Goal: Task Accomplishment & Management: Manage account settings

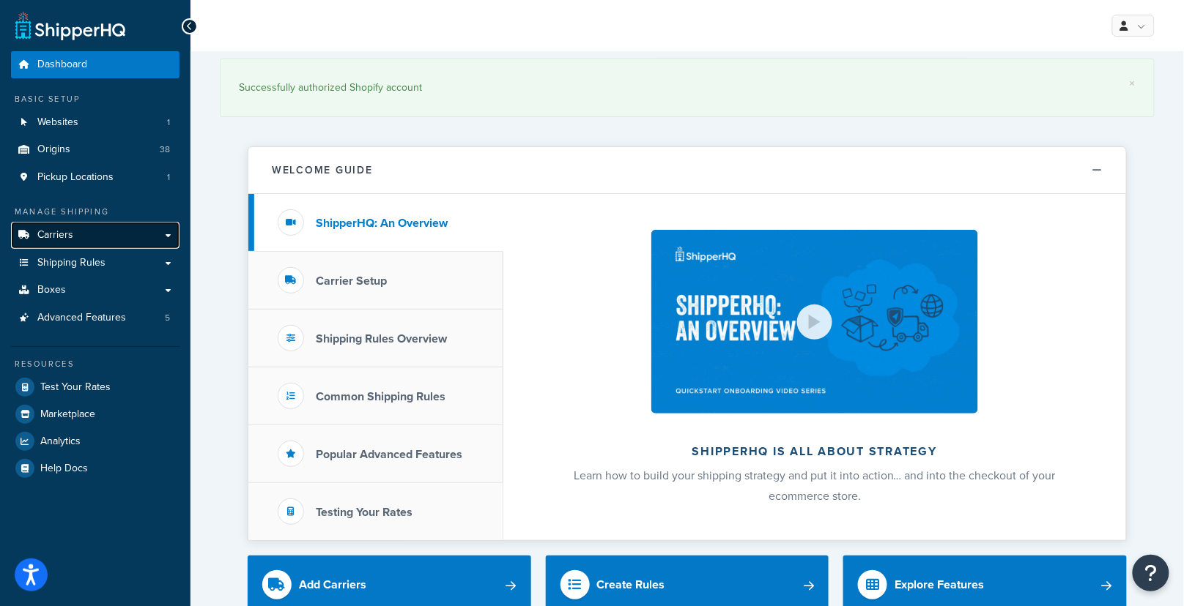
click at [95, 238] on link "Carriers" at bounding box center [95, 235] width 168 height 27
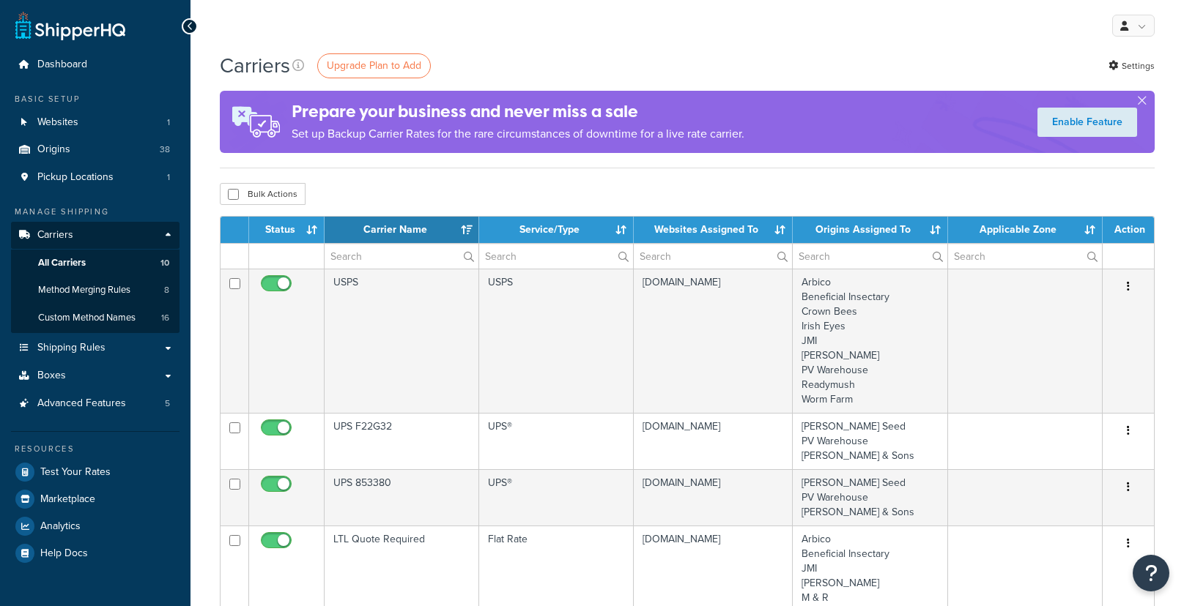
select select "15"
click at [113, 318] on span "Custom Method Names" at bounding box center [86, 318] width 97 height 12
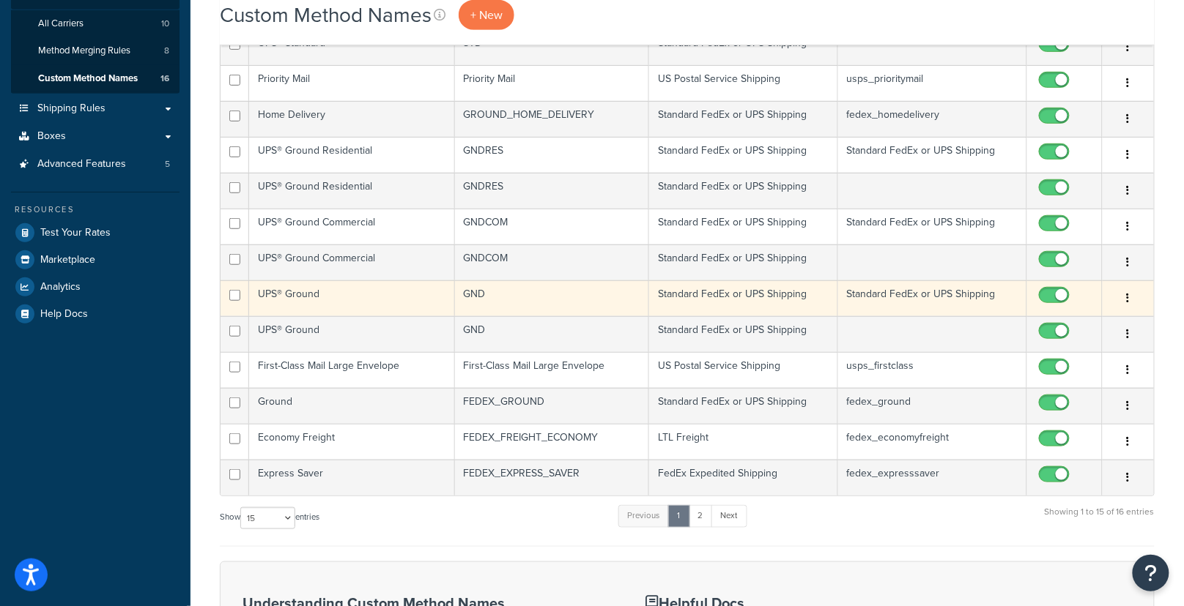
scroll to position [337, 0]
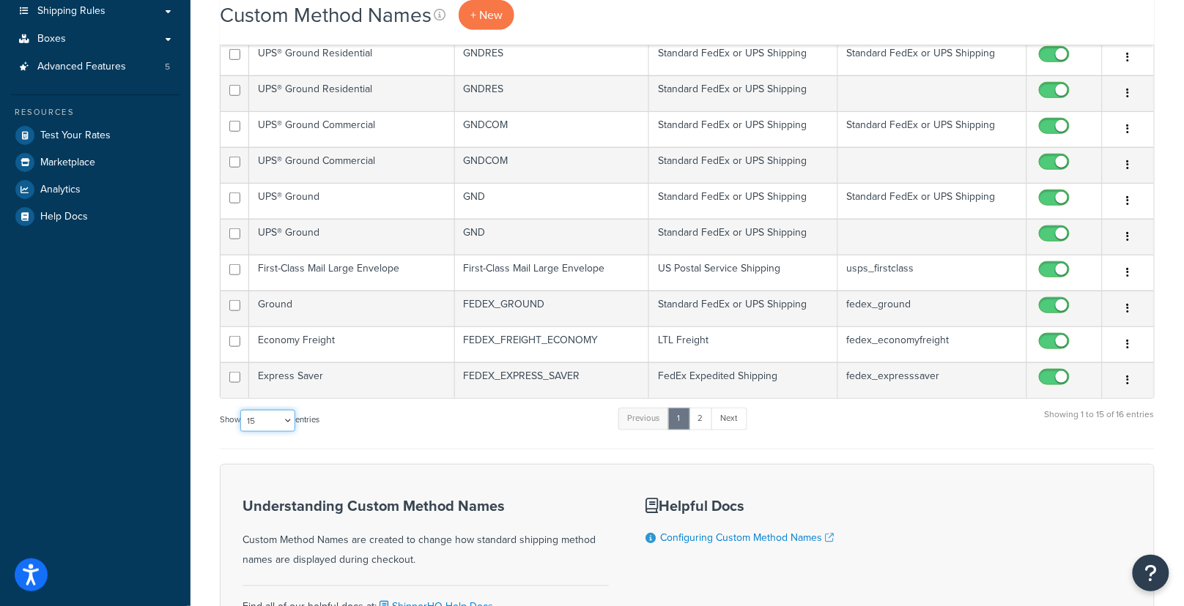
click at [261, 415] on select "10 15 25 50 100" at bounding box center [267, 421] width 55 height 22
select select "100"
click at [242, 432] on select "10 15 25 50 100" at bounding box center [267, 421] width 55 height 22
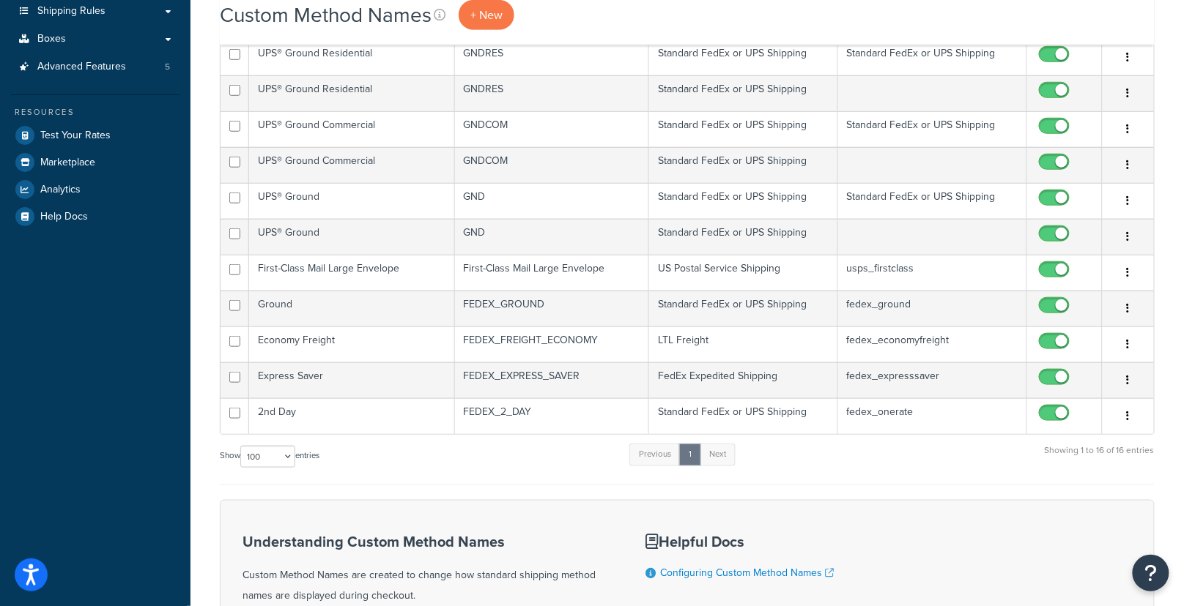
click at [196, 240] on div "Custom Method Names + New Bulk Actions Duplicate Delete Contact Us Send Us A Me…" at bounding box center [686, 232] width 993 height 1036
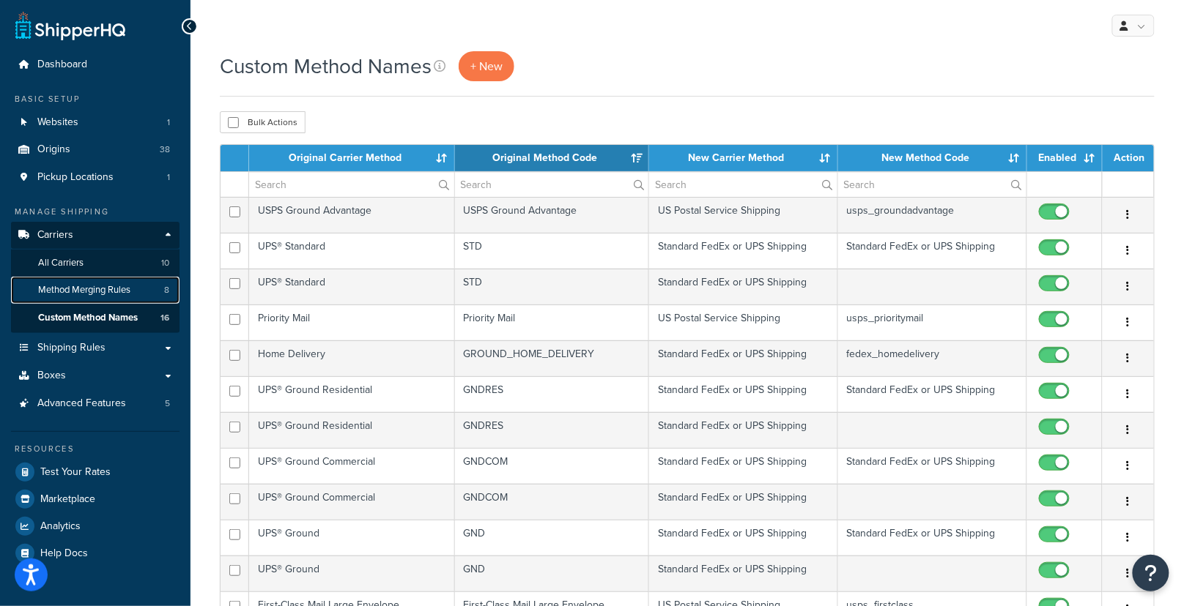
click at [96, 287] on span "Method Merging Rules" at bounding box center [84, 290] width 92 height 12
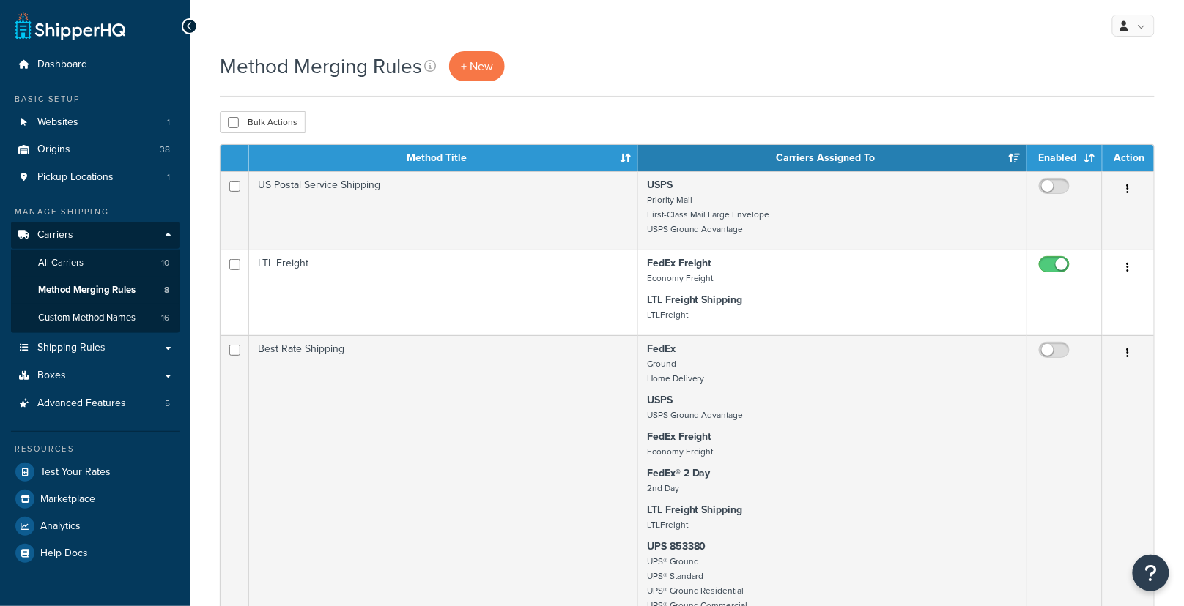
click at [707, 63] on div "Method Merging Rules + New" at bounding box center [687, 66] width 935 height 30
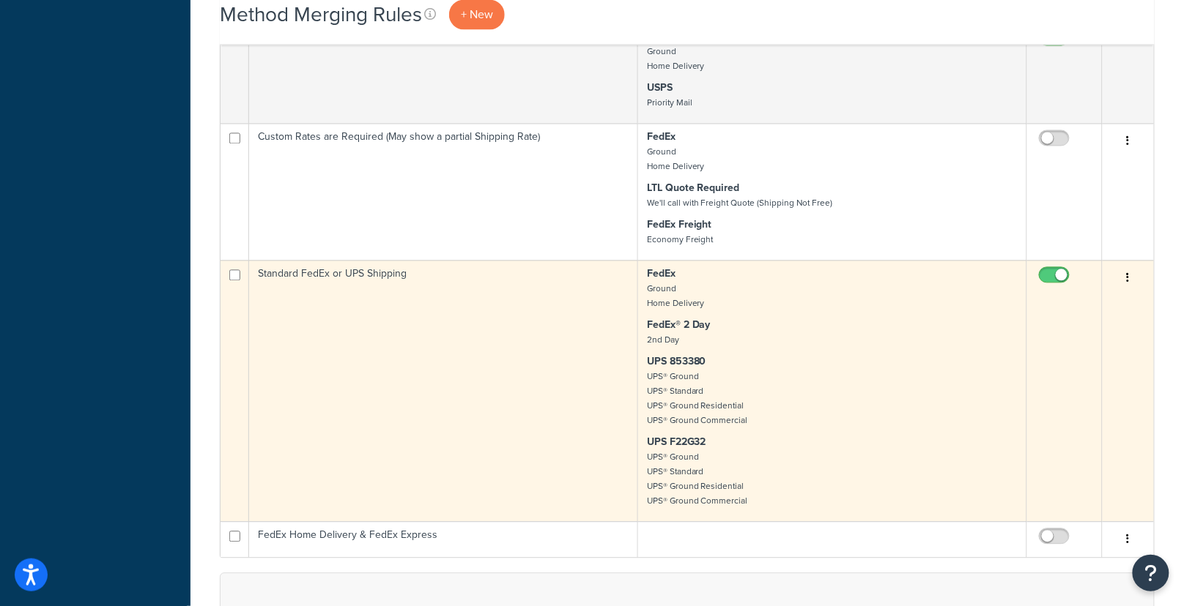
scroll to position [637, 0]
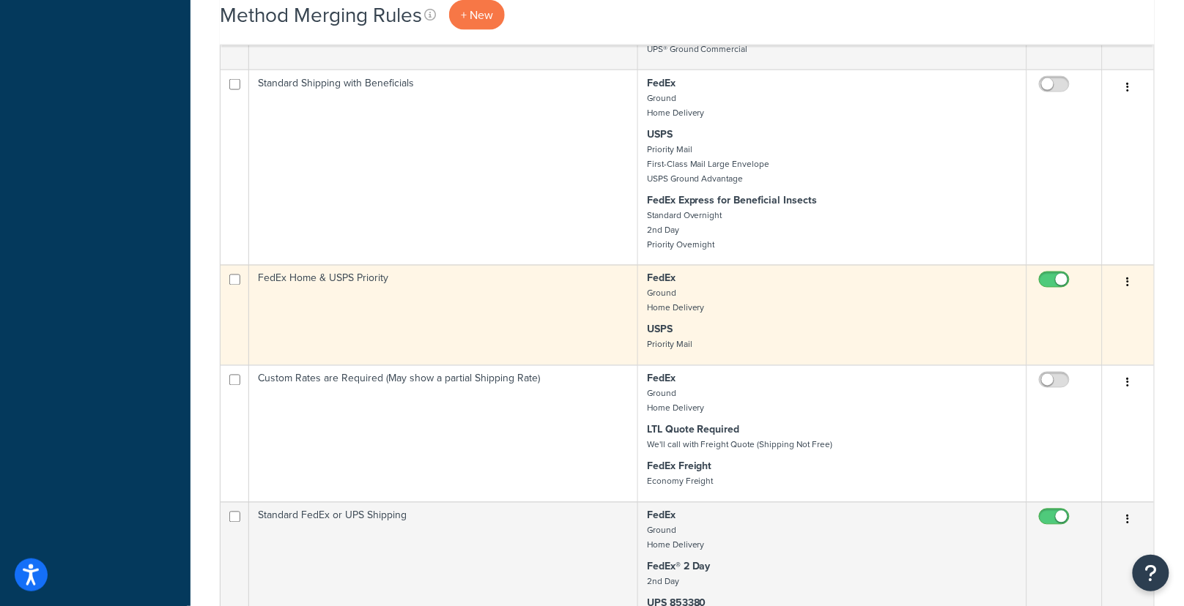
click at [1053, 281] on input "checkbox" at bounding box center [1056, 284] width 40 height 18
checkbox input "false"
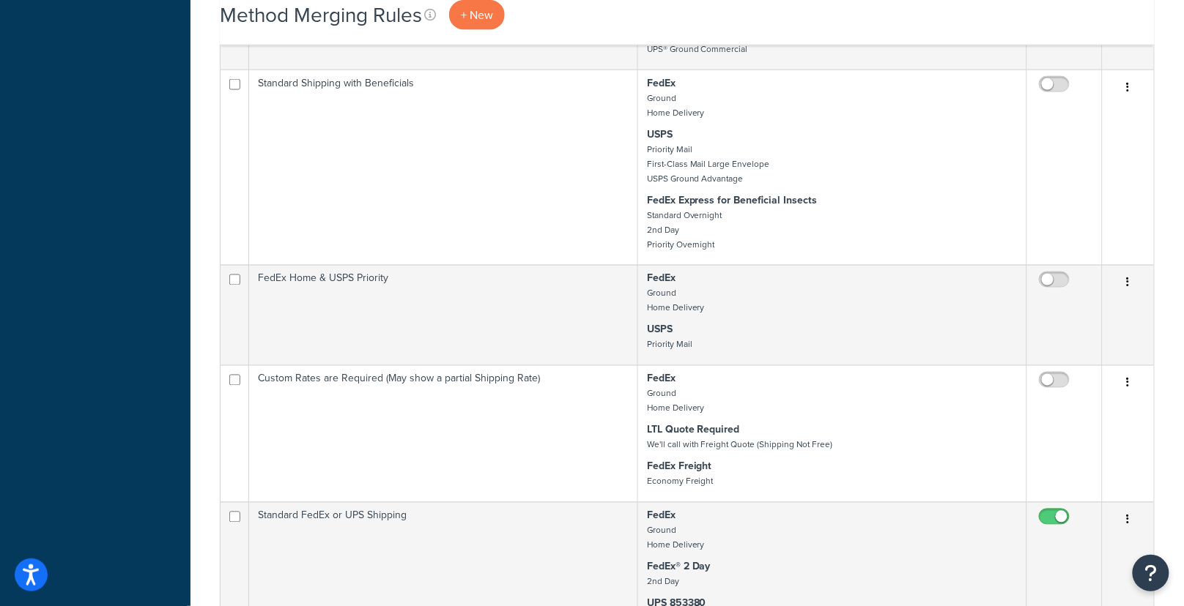
click at [1170, 307] on div "Method Merging Rules + New Bulk Actions Duplicate Delete Contact Us Send Us A M…" at bounding box center [686, 260] width 993 height 1692
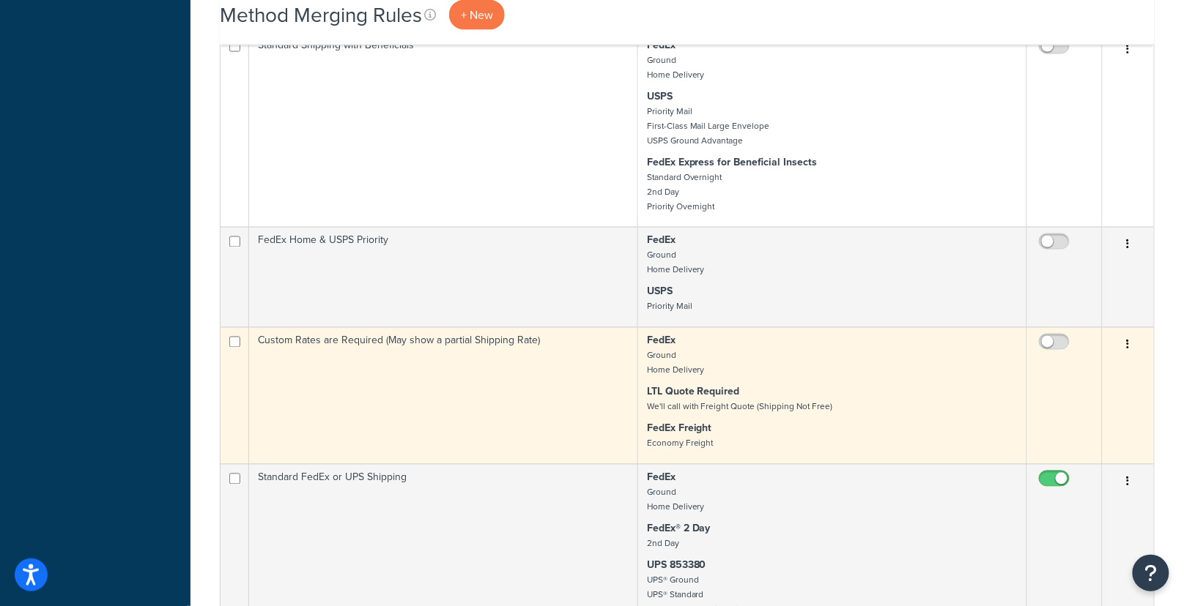
scroll to position [629, 0]
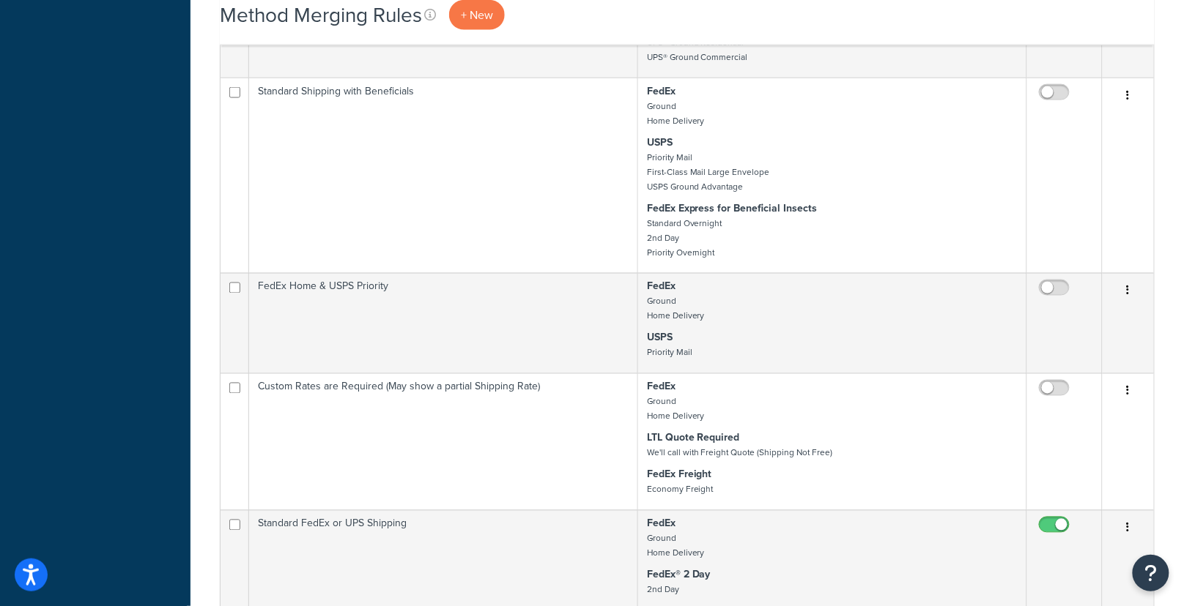
click at [209, 319] on div "Method Merging Rules + New Bulk Actions Duplicate Delete Contact Us Send Us A M…" at bounding box center [686, 268] width 993 height 1692
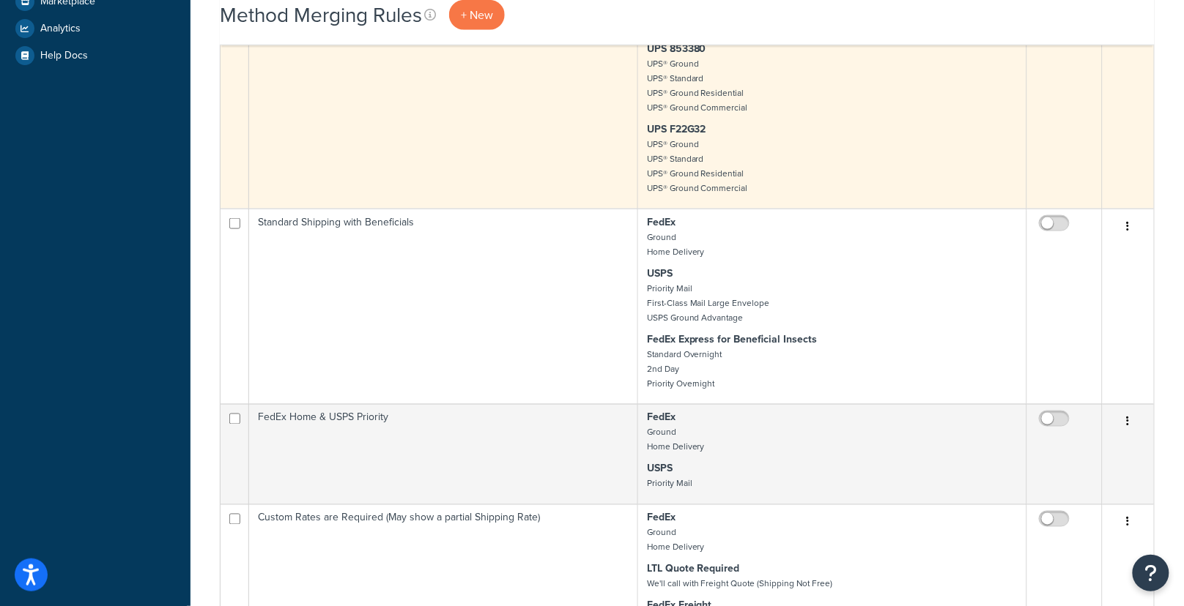
scroll to position [508, 0]
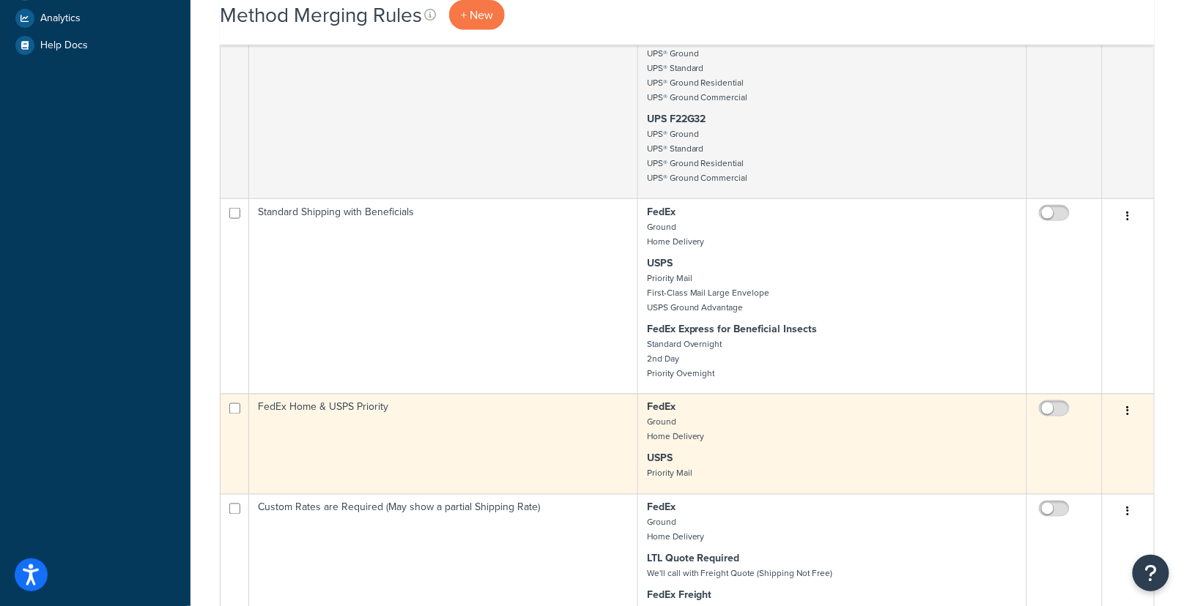
click at [823, 456] on p "USPS Priority Mail" at bounding box center [832, 466] width 371 height 29
click at [1125, 412] on button "button" at bounding box center [1128, 412] width 21 height 23
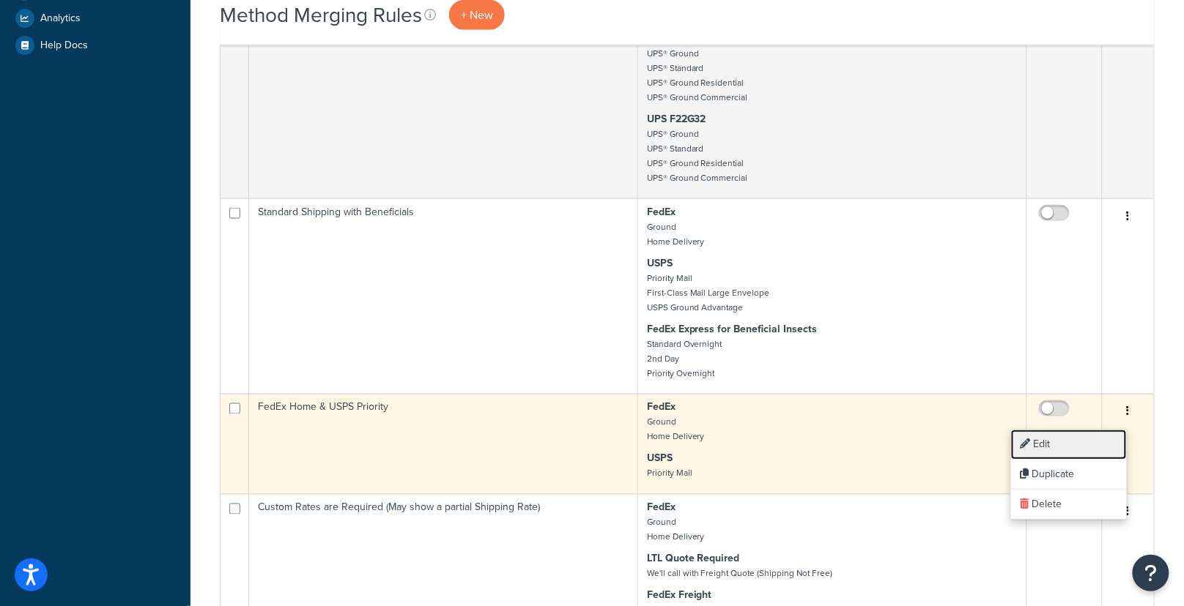
click at [1070, 440] on link "Edit" at bounding box center [1069, 445] width 116 height 30
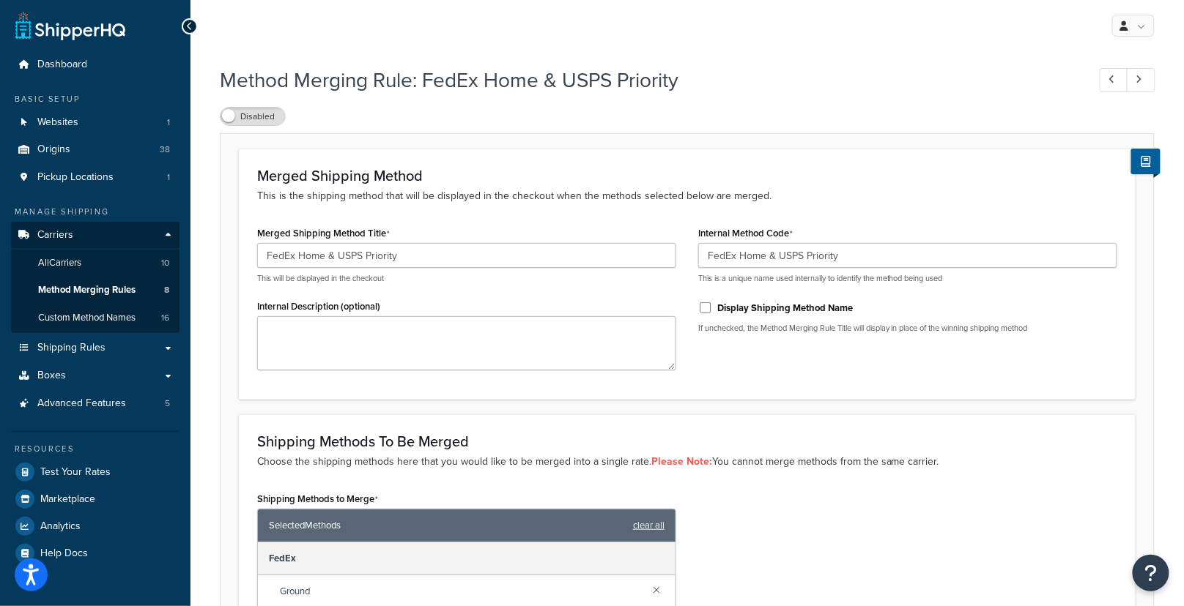
click at [617, 185] on div "Merged Shipping Method This is the shipping method that will be displayed in th…" at bounding box center [687, 186] width 860 height 37
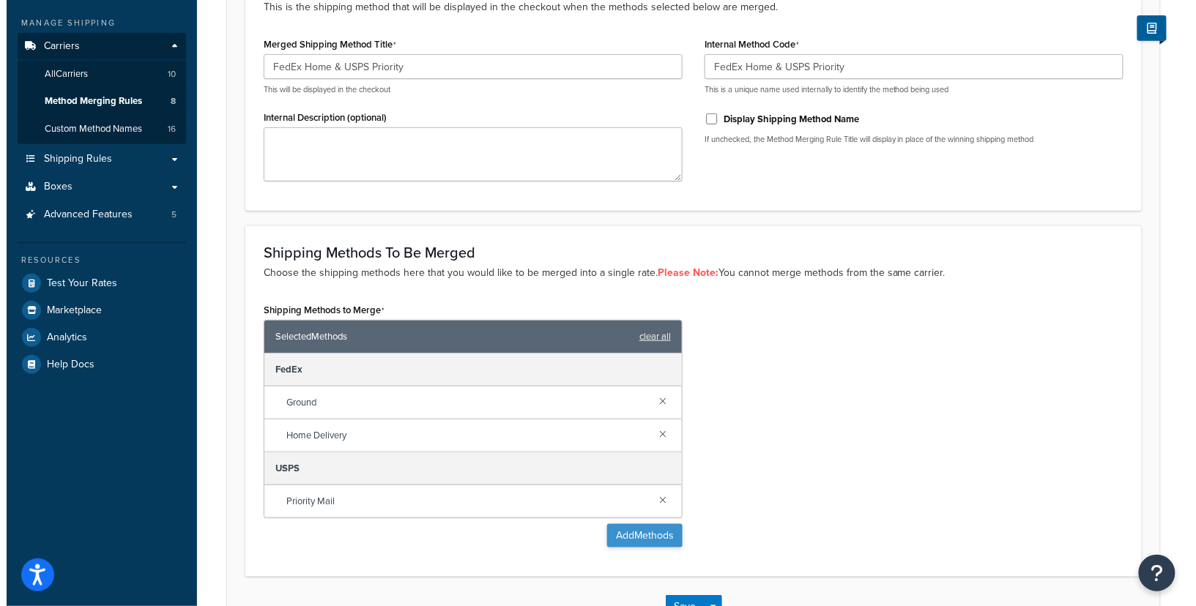
scroll to position [189, 0]
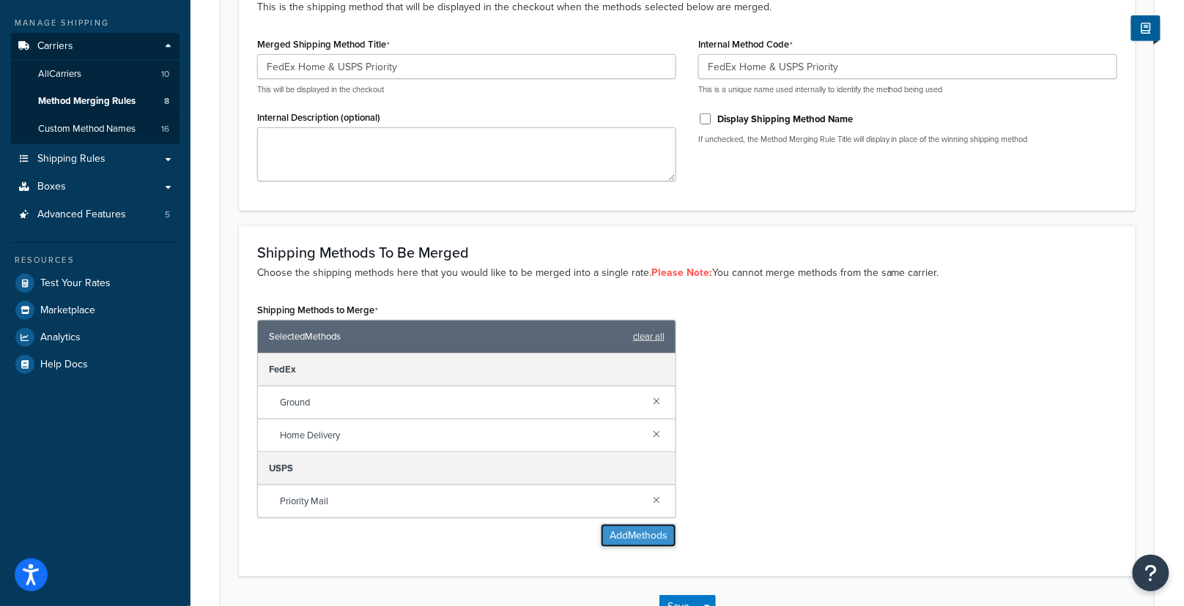
click at [652, 531] on button "Add Methods" at bounding box center [638, 535] width 75 height 23
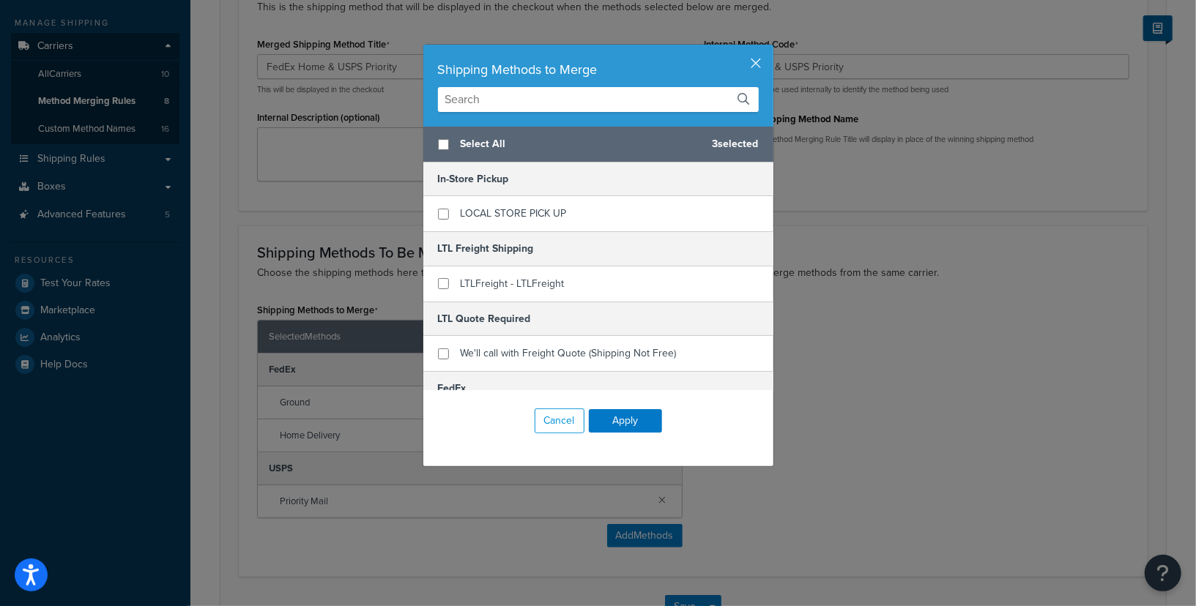
click at [585, 113] on div "Shipping Methods to Merge" at bounding box center [598, 86] width 350 height 82
click at [584, 105] on input "text" at bounding box center [598, 99] width 321 height 25
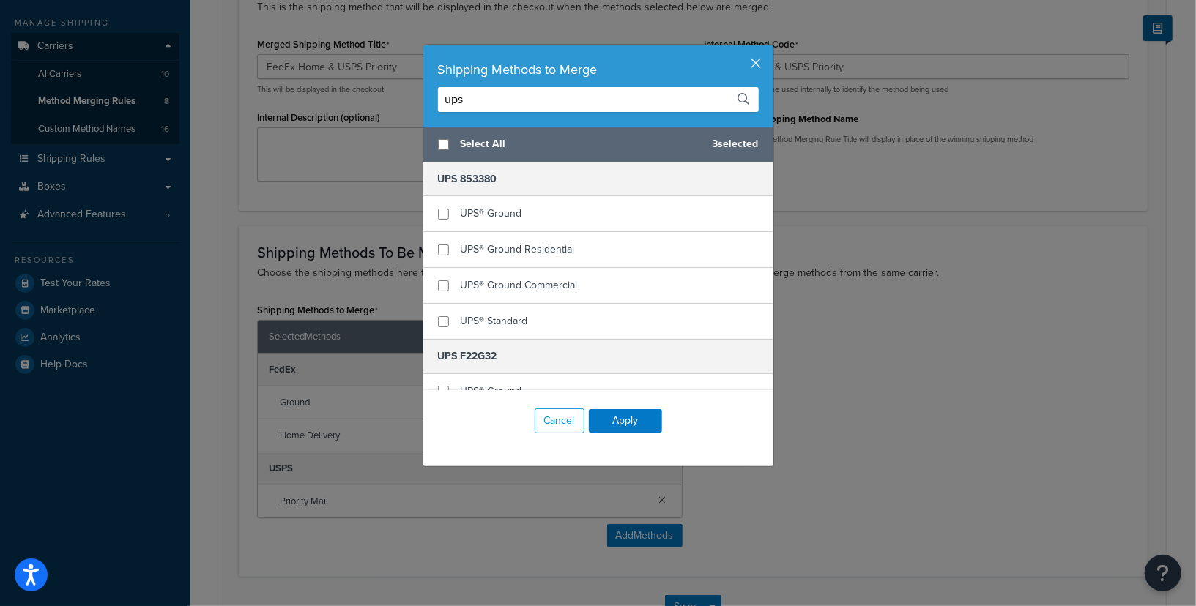
type input "ups"
click at [438, 142] on input "checkbox" at bounding box center [443, 144] width 11 height 11
checkbox input "true"
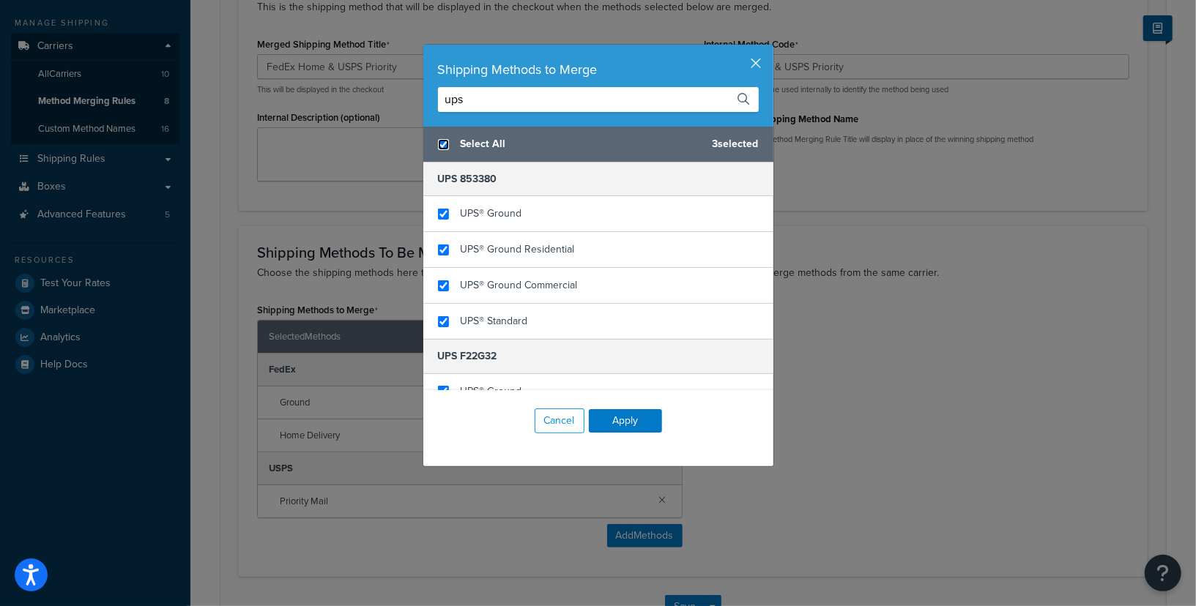
checkbox input "true"
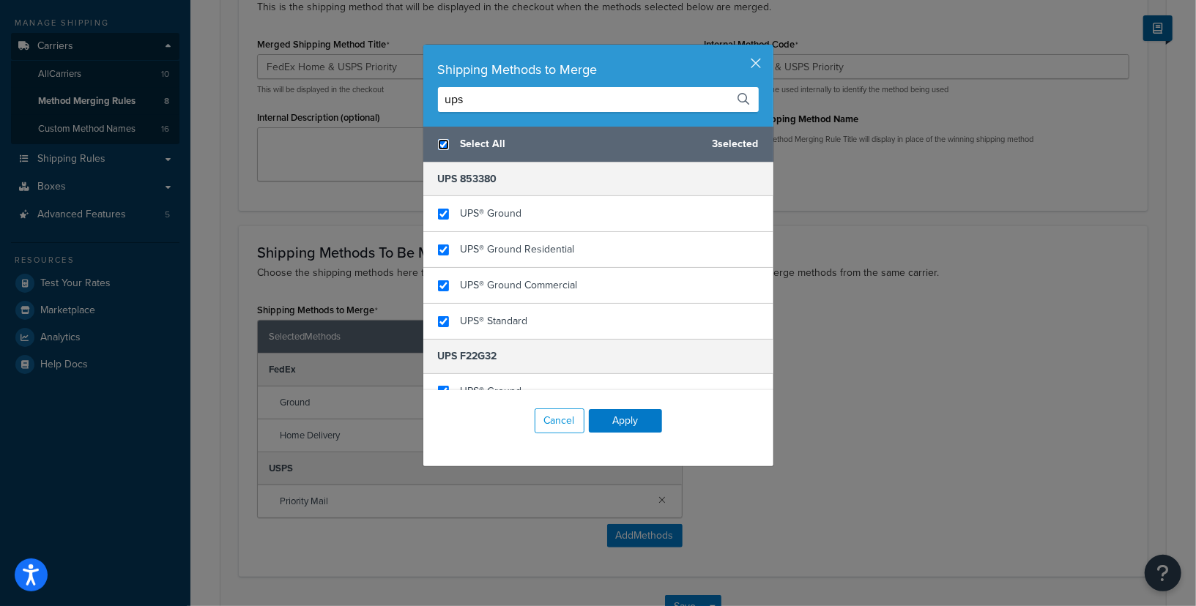
checkbox input "true"
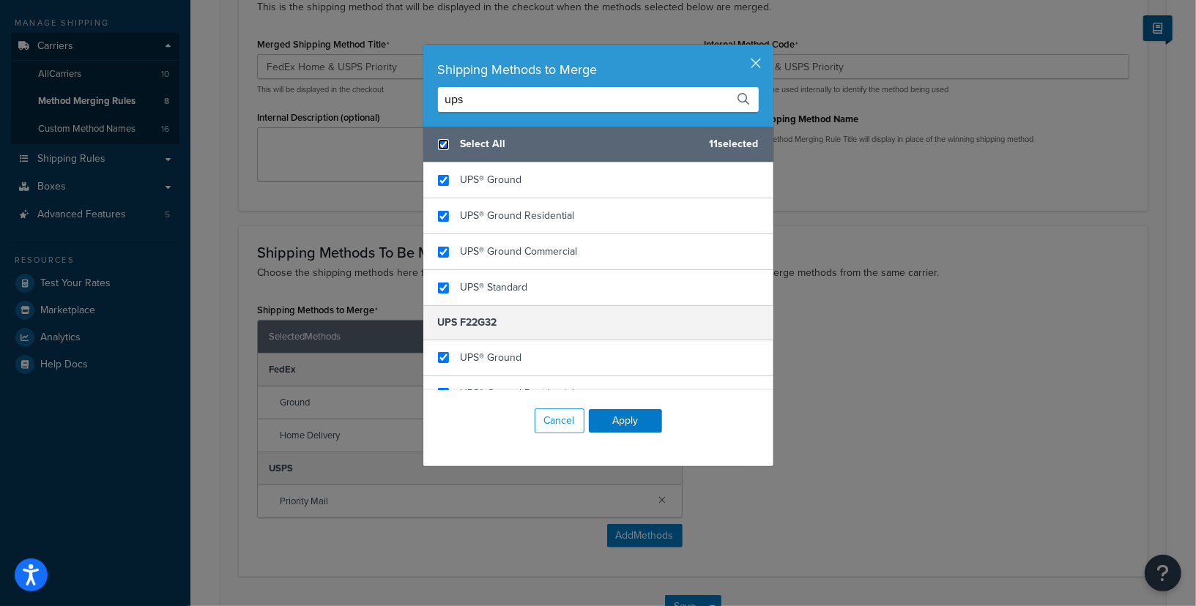
scroll to position [0, 0]
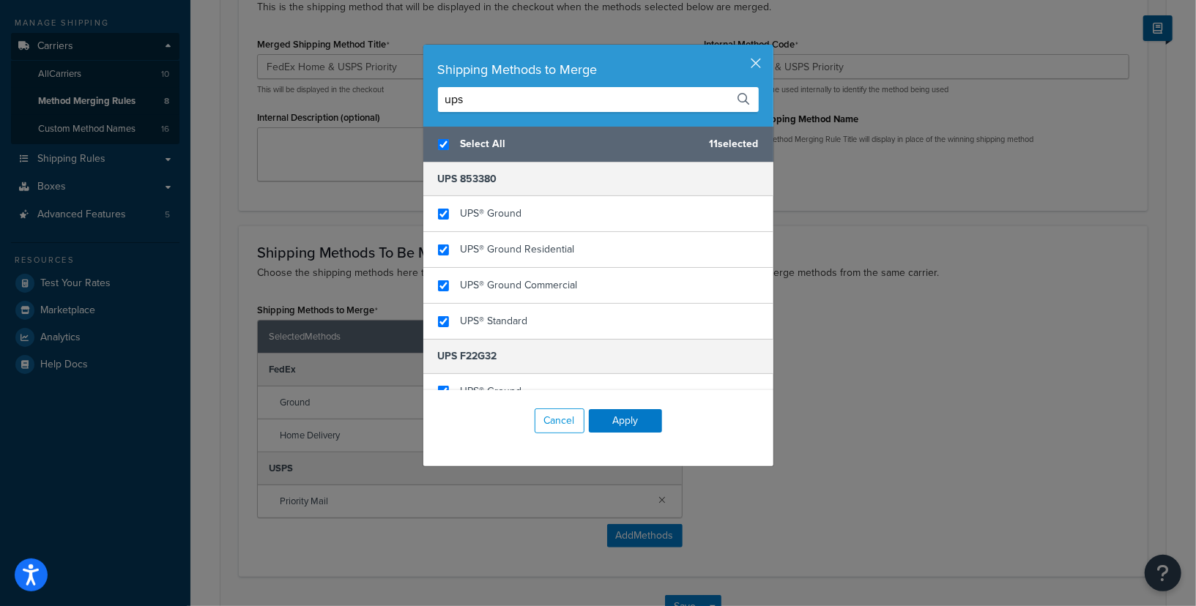
drag, startPoint x: 489, startPoint y: 98, endPoint x: 358, endPoint y: 83, distance: 131.3
click at [358, 85] on div "Shipping Methods to Merge ups Select All 11 selected UPS 853380 UPS® Ground UPS…" at bounding box center [598, 303] width 1196 height 606
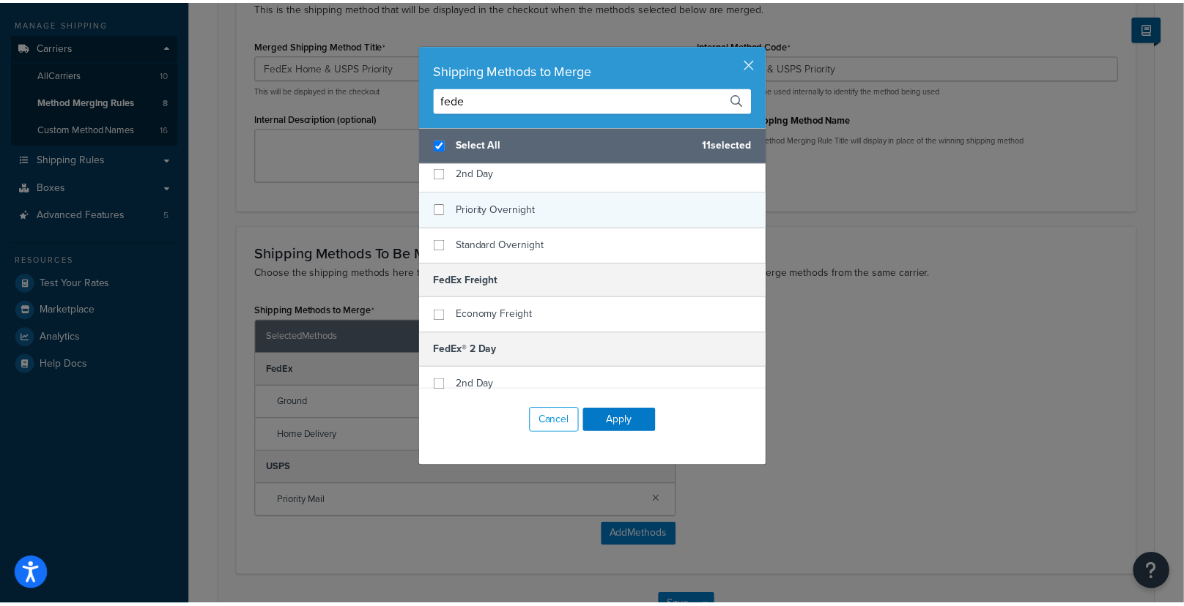
scroll to position [261, 0]
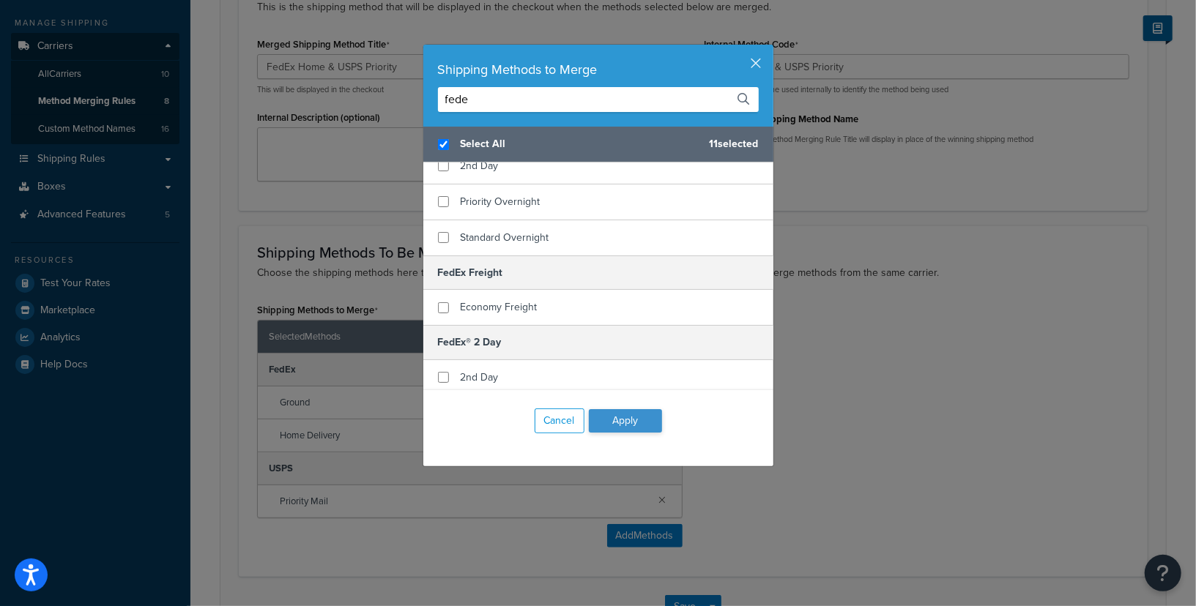
type input "fede"
click at [641, 416] on button "Apply" at bounding box center [625, 420] width 73 height 23
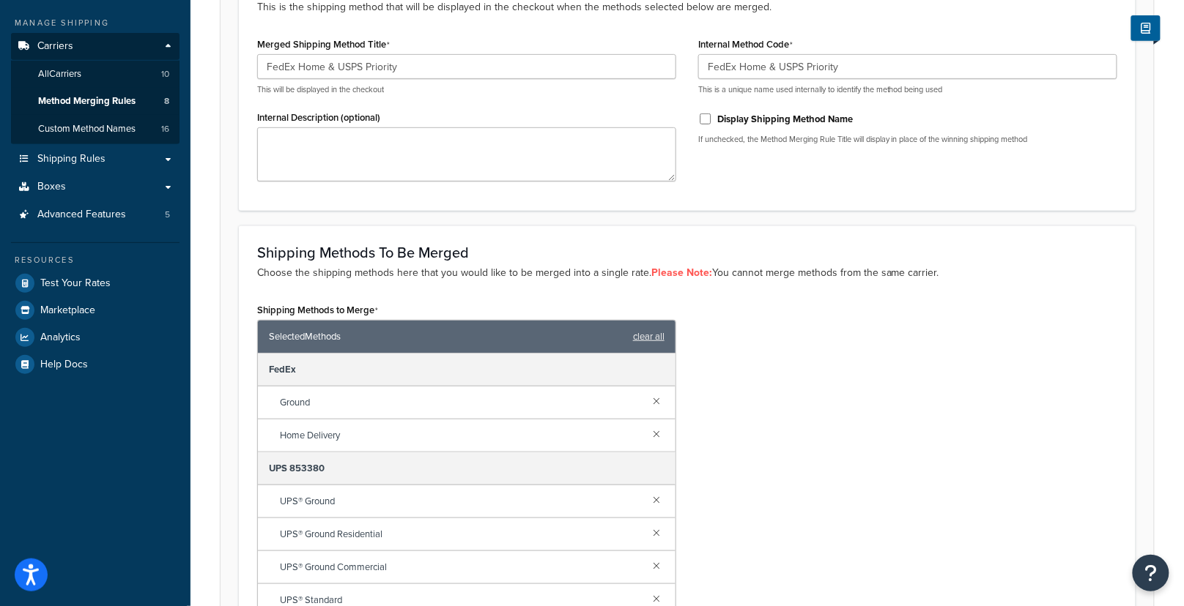
drag, startPoint x: 813, startPoint y: 442, endPoint x: 801, endPoint y: 439, distance: 12.6
click at [812, 442] on div "Shipping Methods to Merge Selected Methods clear all FedEx Ground Home Delivery…" at bounding box center [687, 494] width 882 height 388
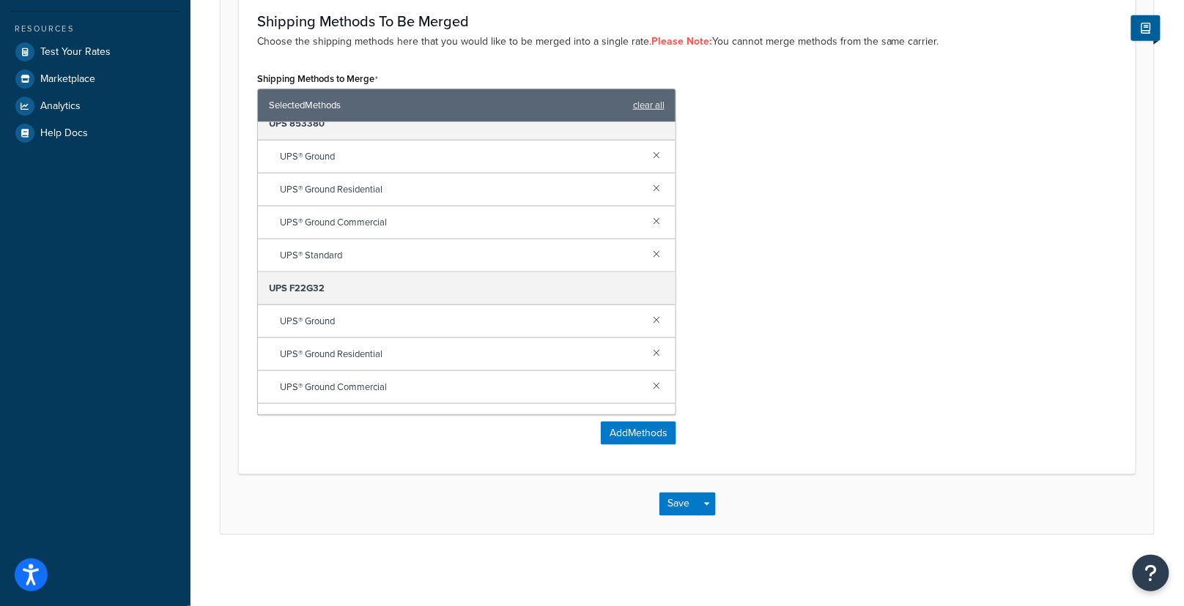
scroll to position [196, 0]
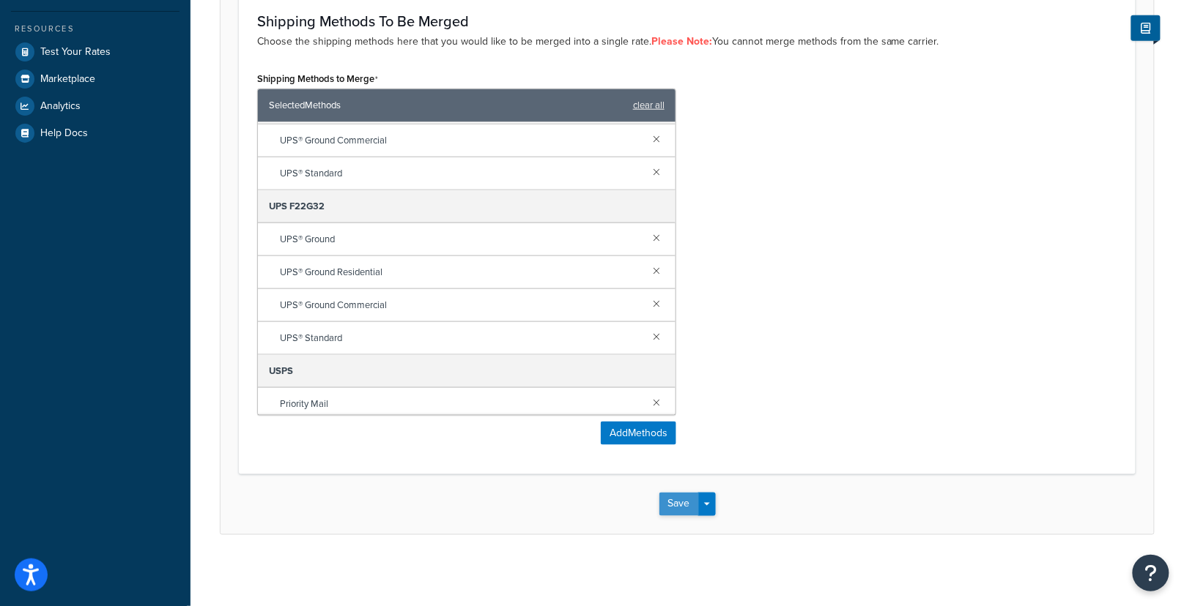
click at [686, 501] on button "Save" at bounding box center [679, 504] width 40 height 23
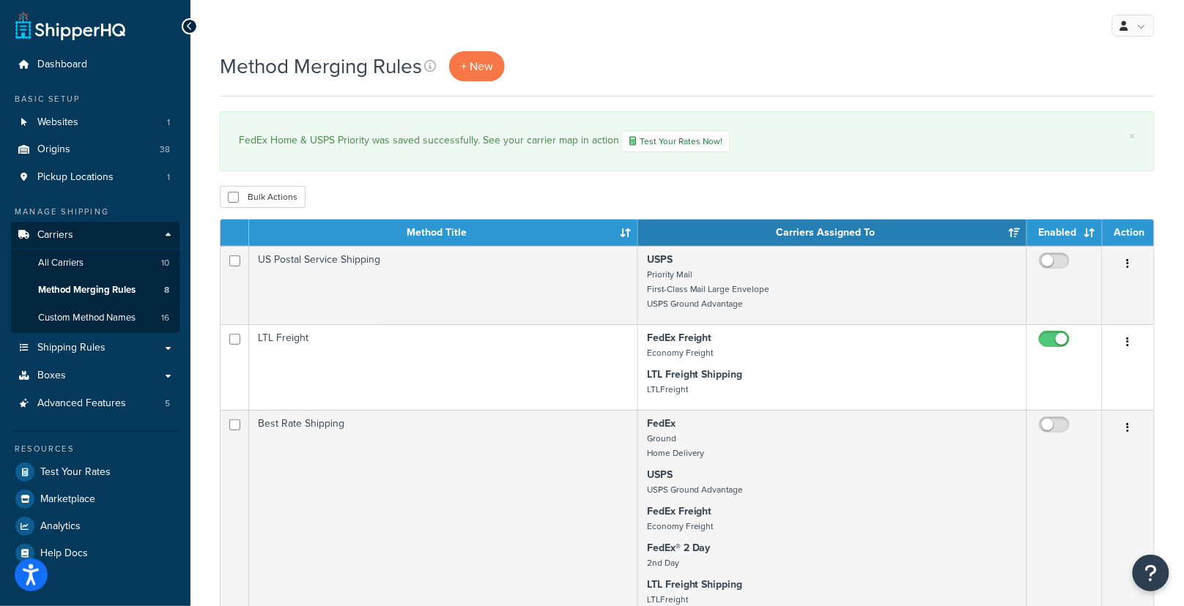
drag, startPoint x: 611, startPoint y: 198, endPoint x: 595, endPoint y: 203, distance: 16.9
click at [611, 198] on div "Bulk Actions Duplicate [GEOGRAPHIC_DATA]" at bounding box center [687, 197] width 935 height 22
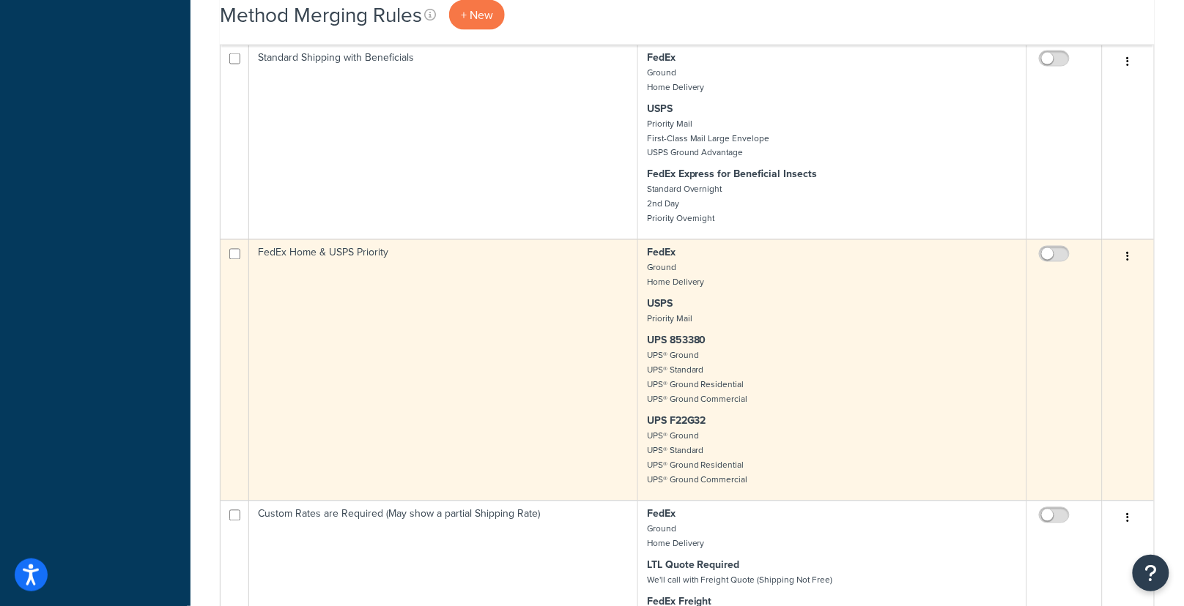
scroll to position [738, 0]
click at [1135, 261] on button "button" at bounding box center [1128, 256] width 21 height 23
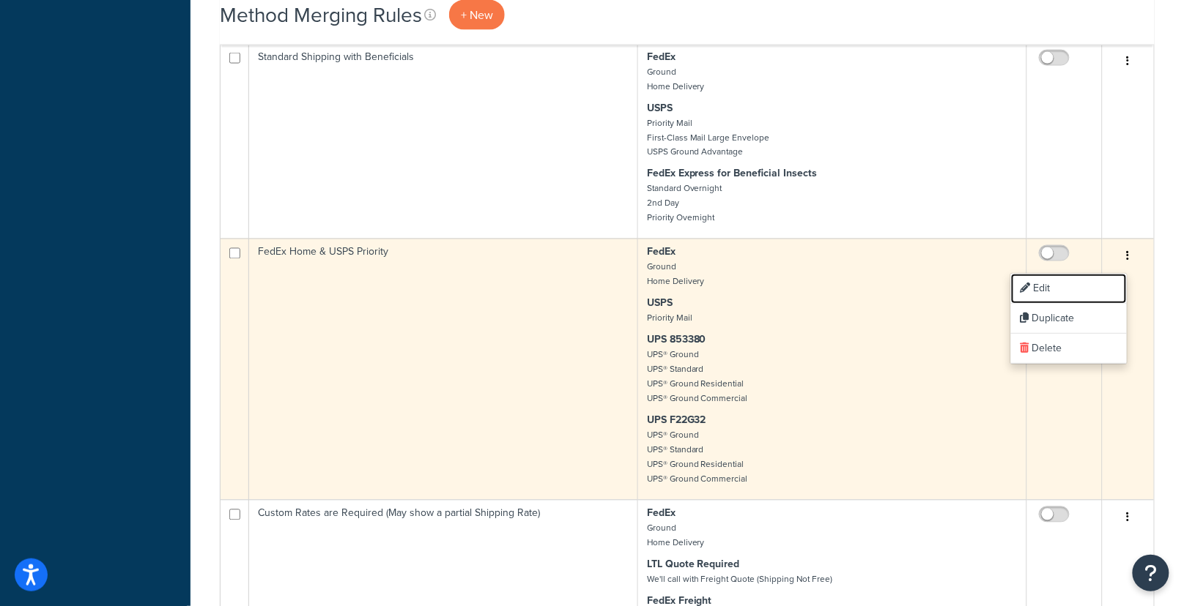
click at [1072, 280] on link "Edit" at bounding box center [1069, 289] width 116 height 30
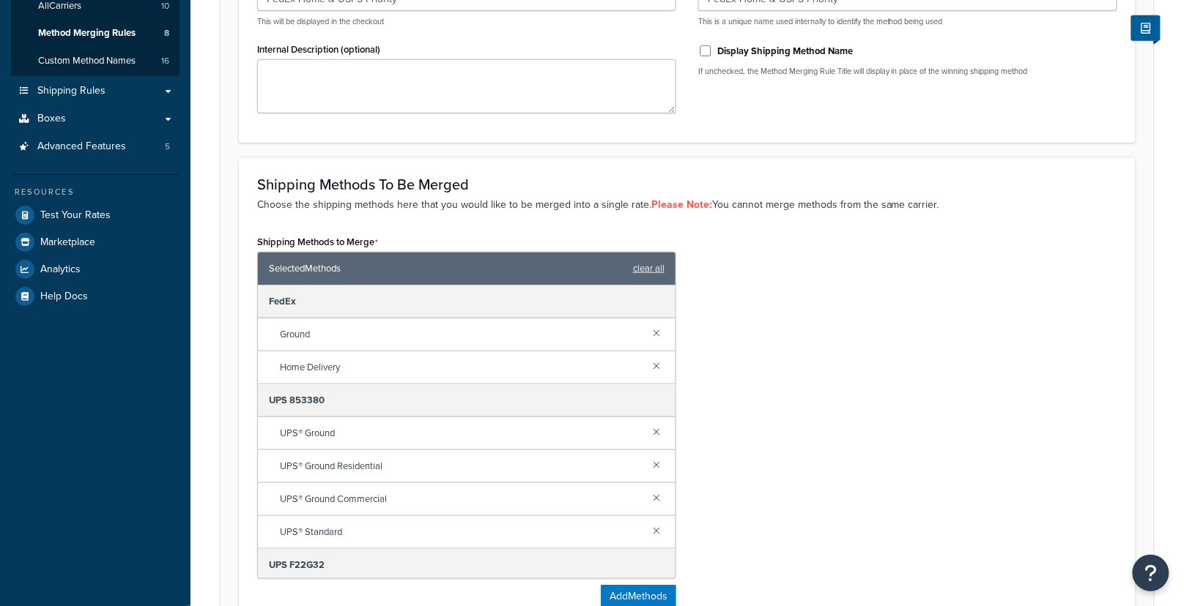
scroll to position [420, 0]
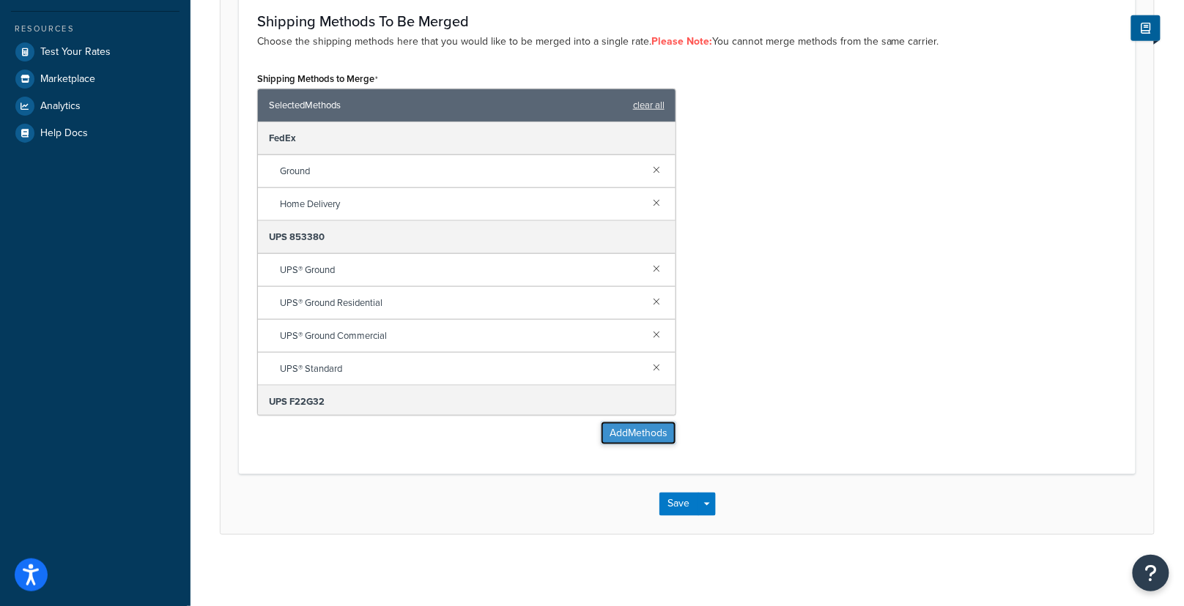
click at [634, 428] on button "Add Methods" at bounding box center [638, 433] width 75 height 23
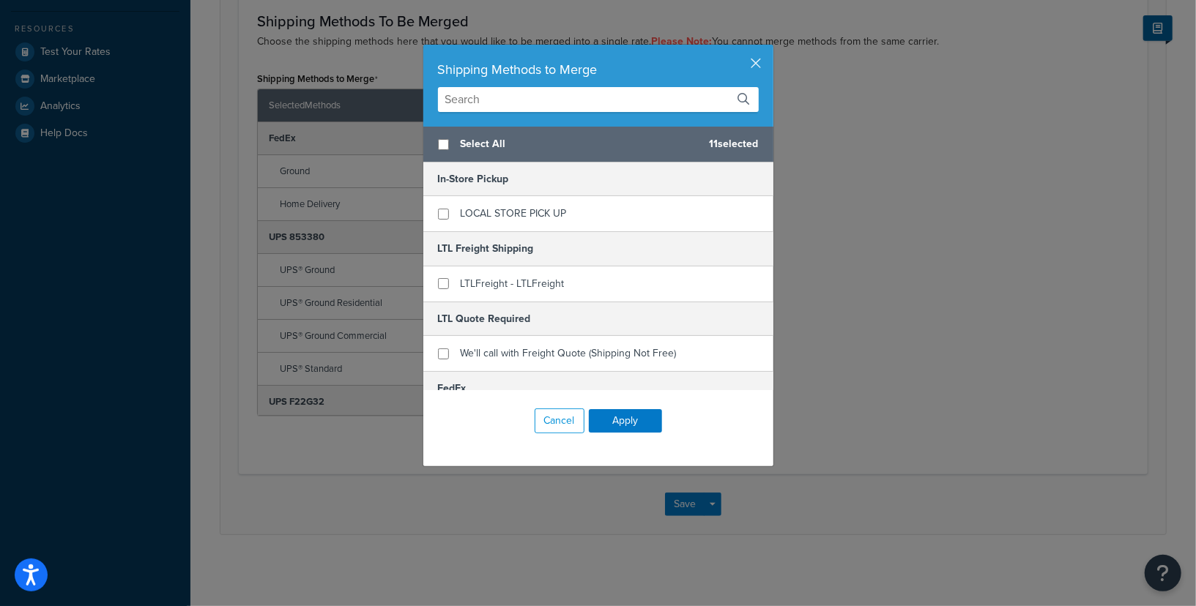
click at [526, 101] on input "text" at bounding box center [598, 99] width 321 height 25
type input "s"
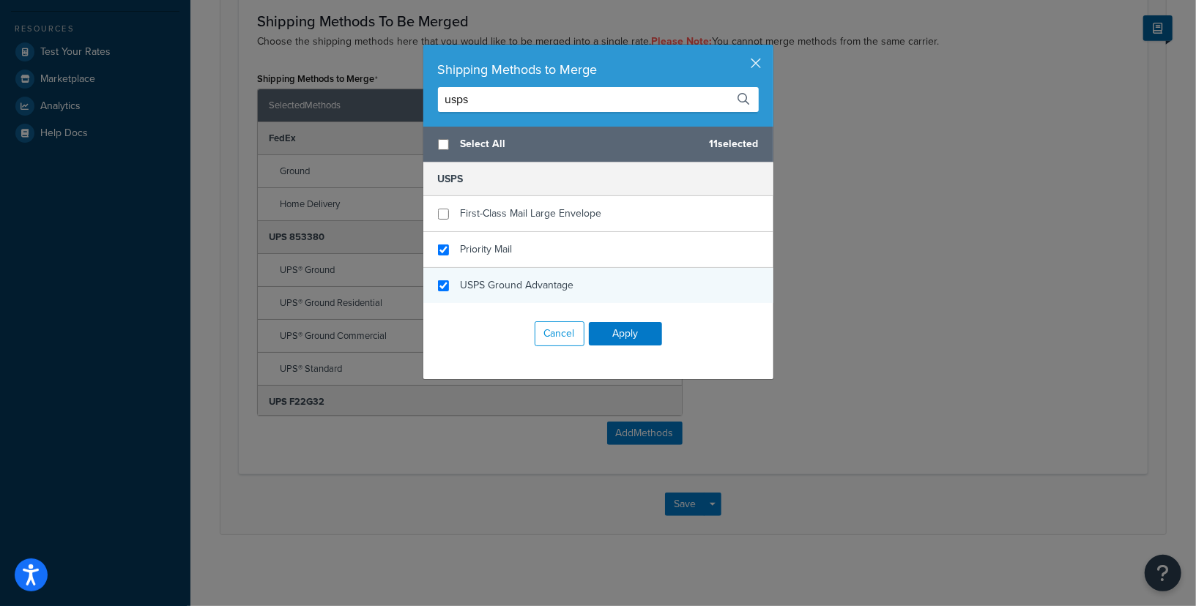
type input "usps"
checkbox input "true"
click at [515, 287] on span "USPS Ground Advantage" at bounding box center [518, 285] width 114 height 15
click at [618, 331] on button "Apply" at bounding box center [625, 333] width 73 height 23
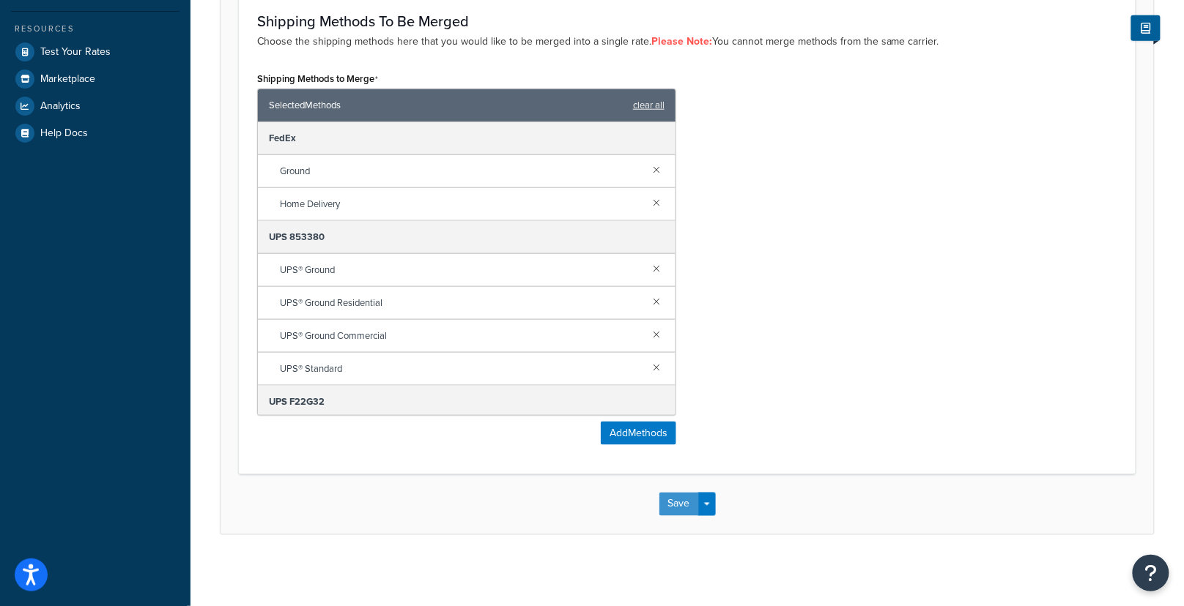
drag, startPoint x: 671, startPoint y: 498, endPoint x: 710, endPoint y: 484, distance: 41.9
click at [671, 498] on button "Save" at bounding box center [679, 504] width 40 height 23
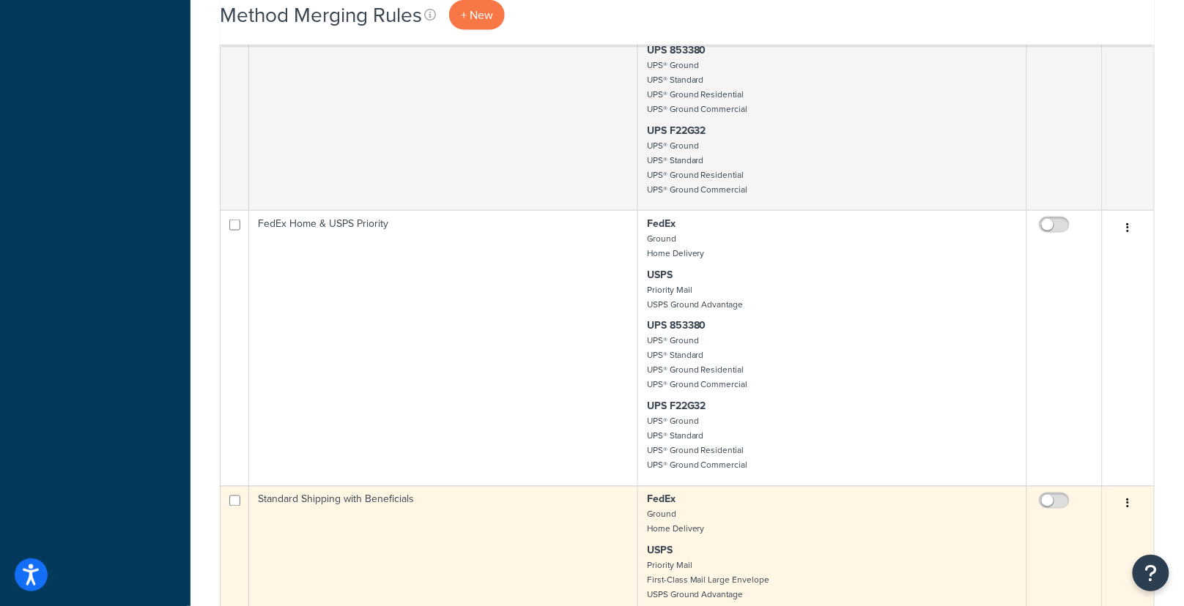
scroll to position [581, 0]
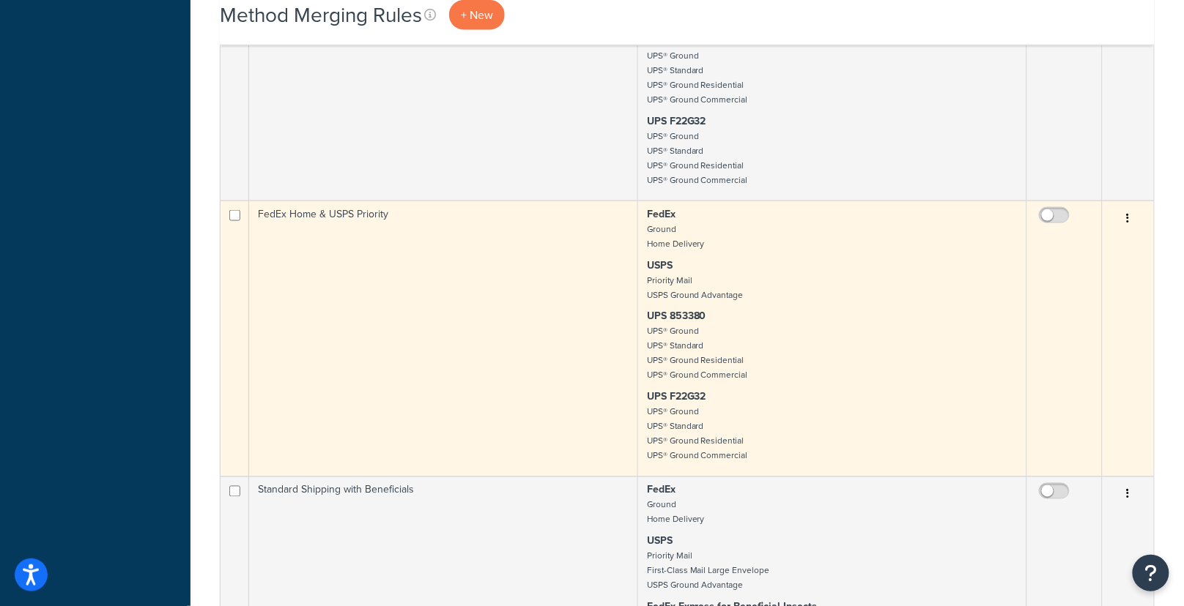
click at [1129, 219] on icon "button" at bounding box center [1128, 218] width 3 height 10
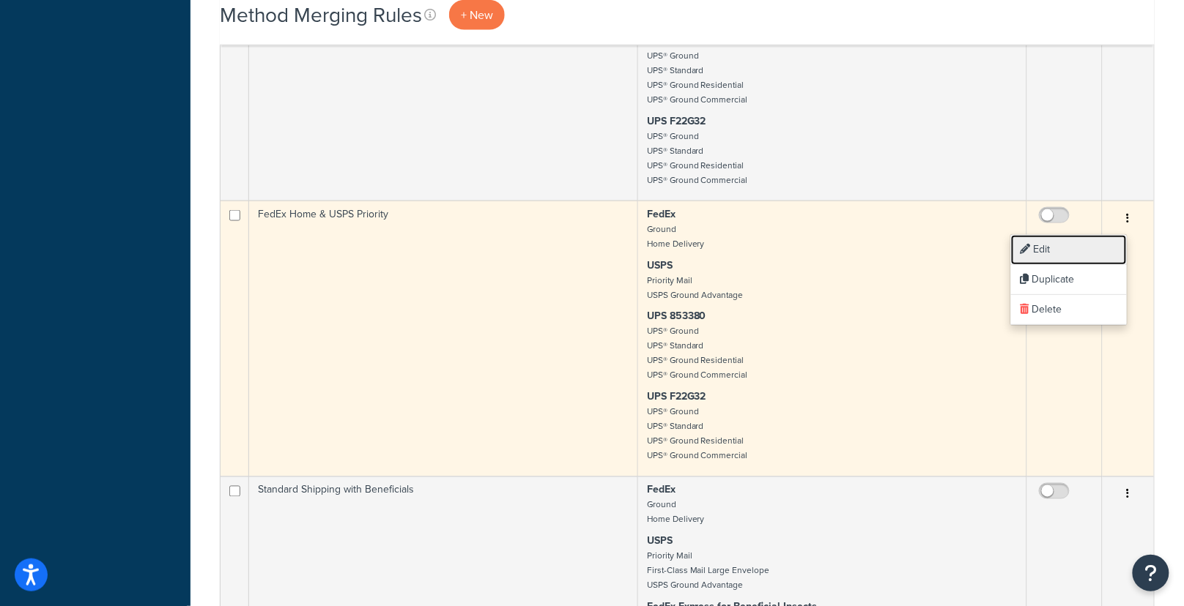
click at [1072, 240] on link "Edit" at bounding box center [1069, 250] width 116 height 30
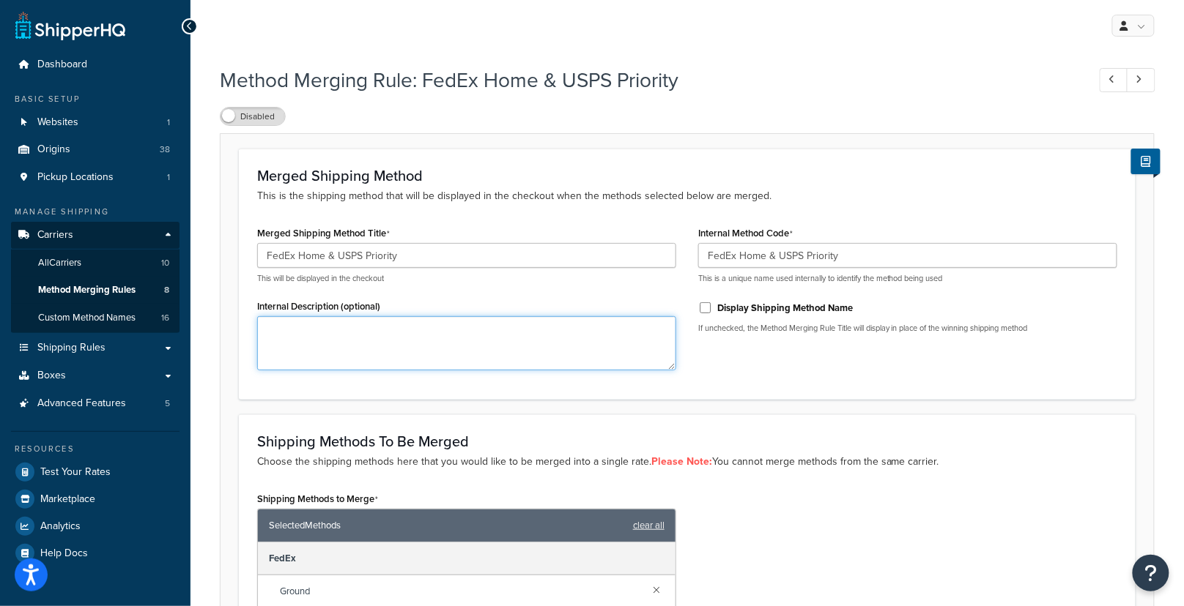
click at [556, 345] on textarea "Internal Description (optional)" at bounding box center [466, 343] width 419 height 54
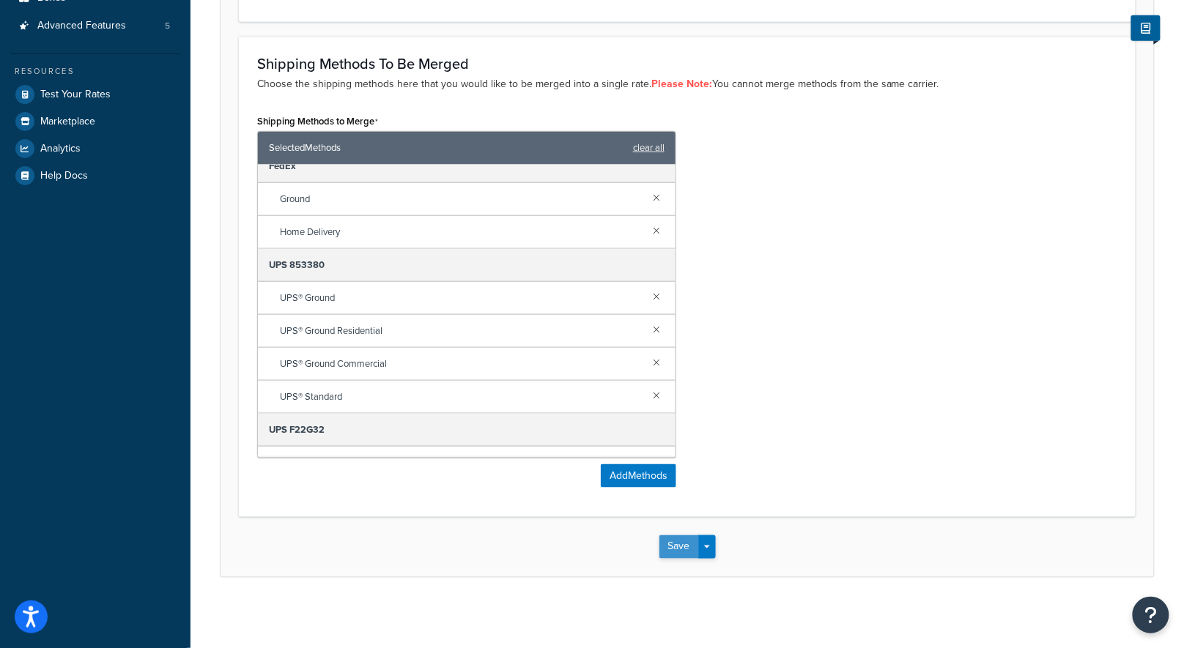
scroll to position [34, 0]
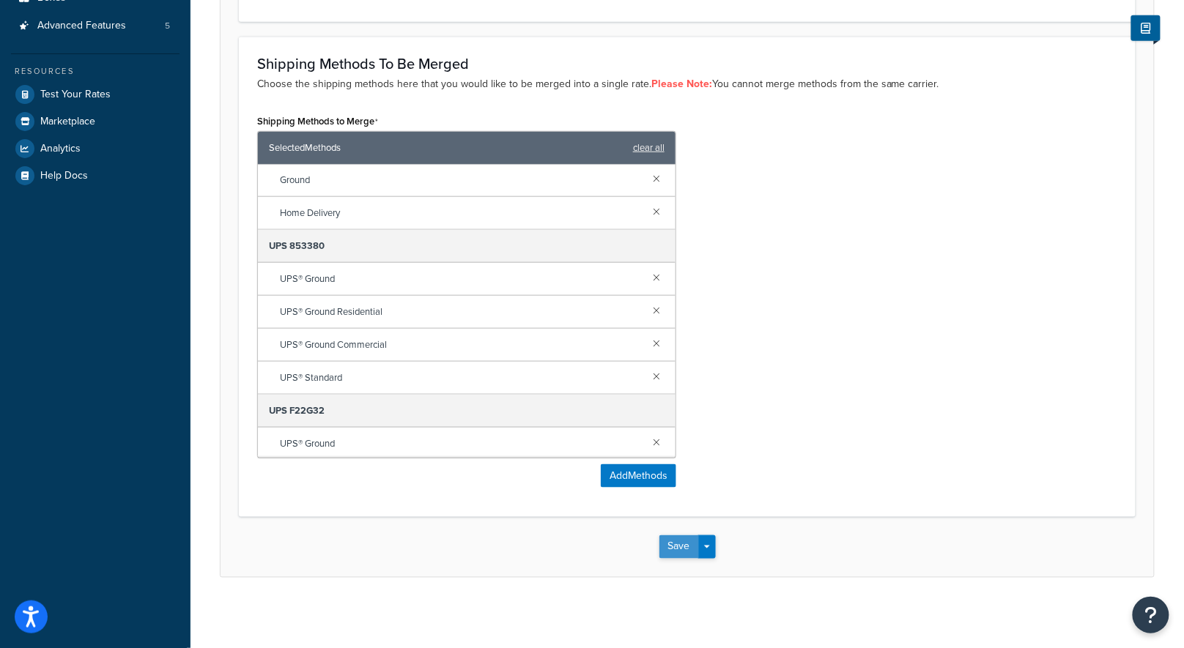
type textarea "[DATE]. WHH. Disabled rule as it was merging multiple carriers and sending muli…"
click at [683, 539] on button "Save" at bounding box center [679, 546] width 40 height 23
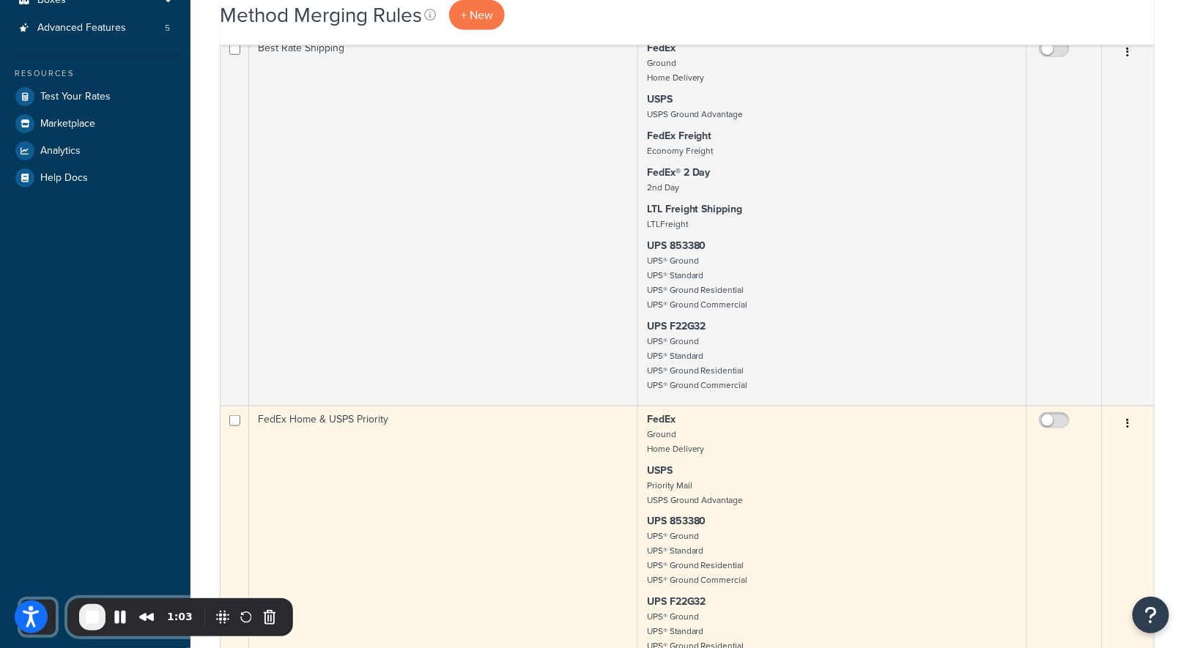
scroll to position [543, 0]
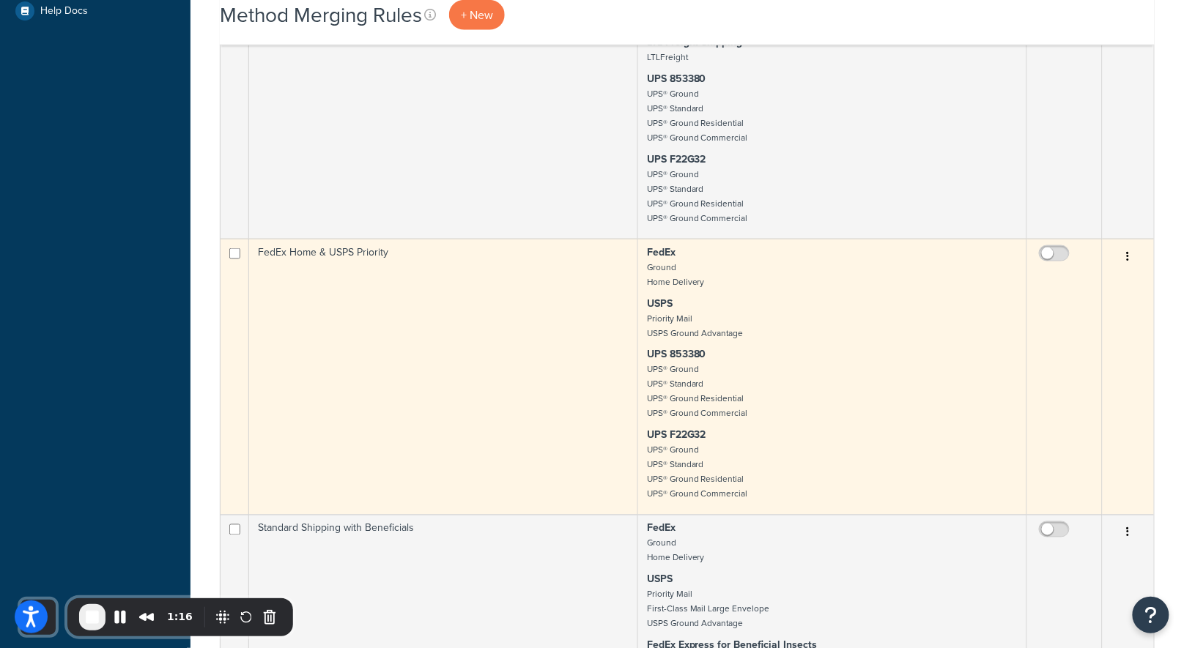
click at [556, 349] on td "FedEx Home & USPS Priority" at bounding box center [443, 377] width 389 height 276
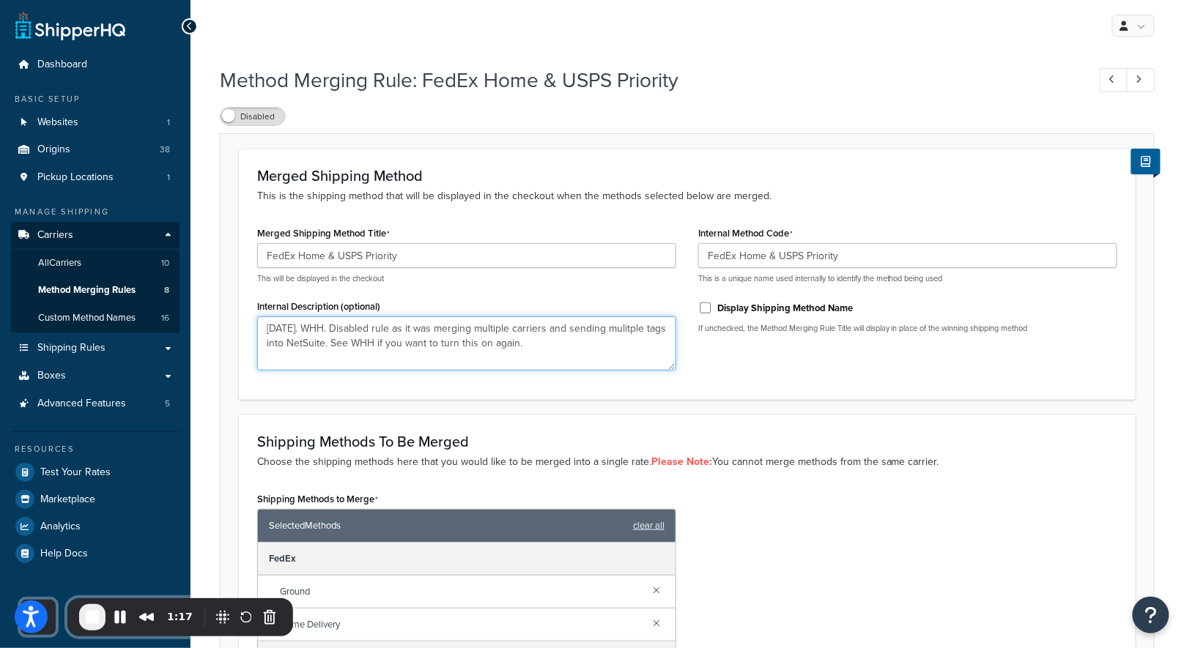
click at [439, 349] on textarea "[DATE]. WHH. Disabled rule as it was merging multiple carriers and sending muli…" at bounding box center [466, 343] width 419 height 54
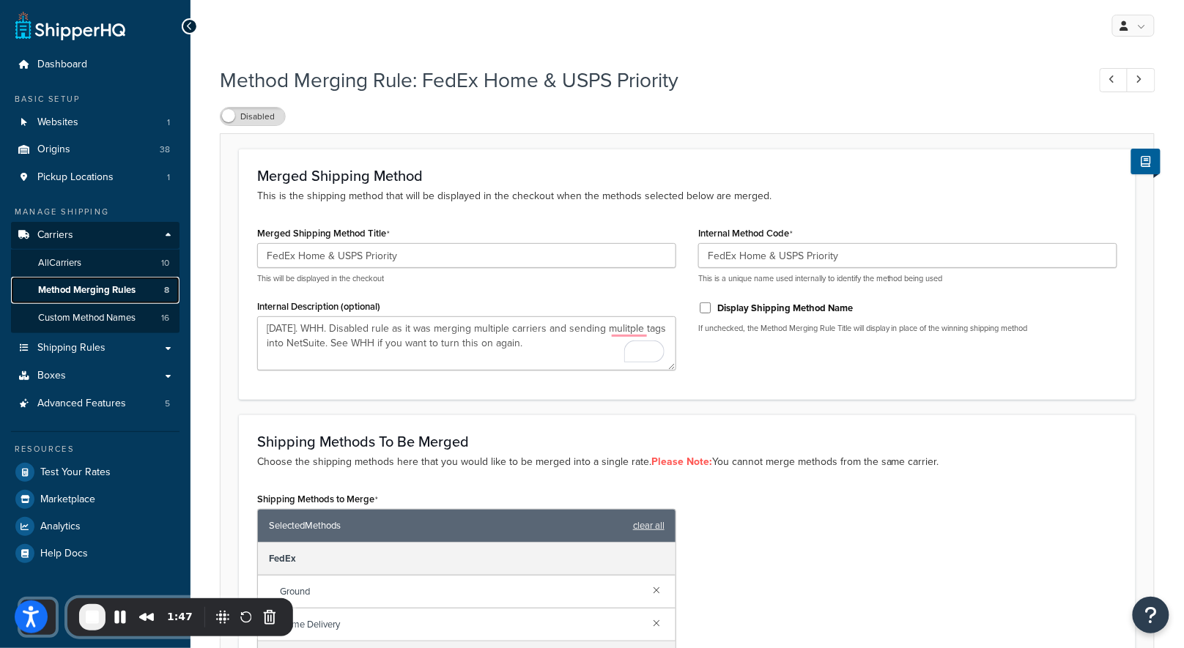
click at [103, 298] on link "Method Merging Rules 8" at bounding box center [95, 290] width 168 height 27
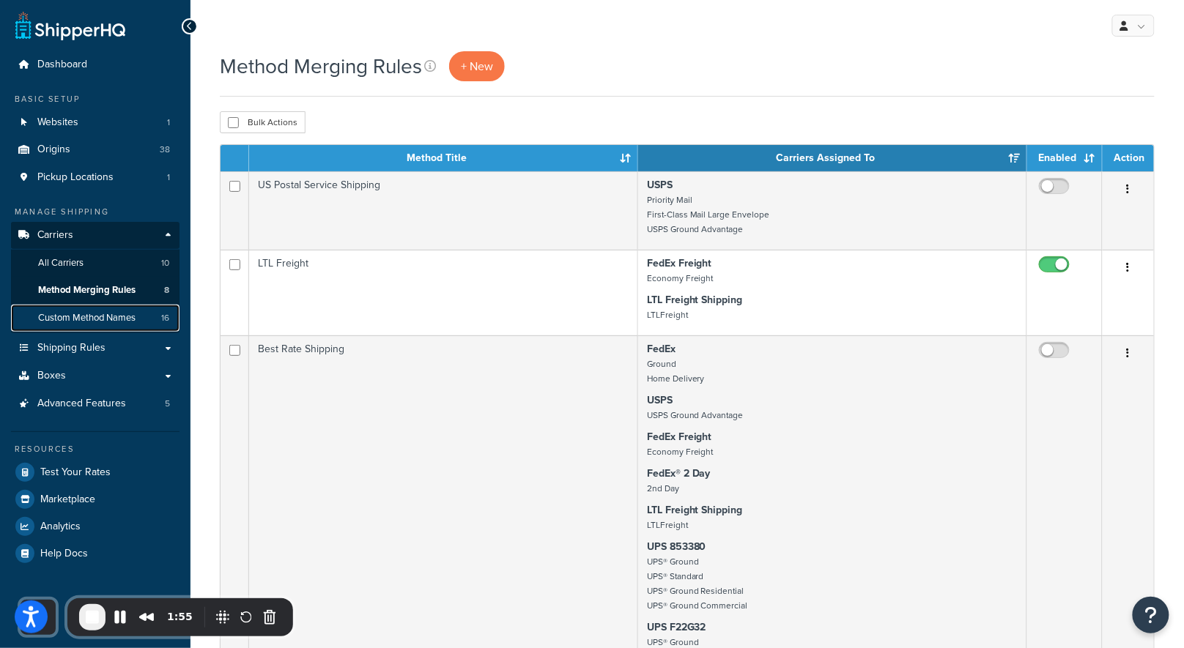
click at [95, 314] on span "Custom Method Names" at bounding box center [86, 318] width 97 height 12
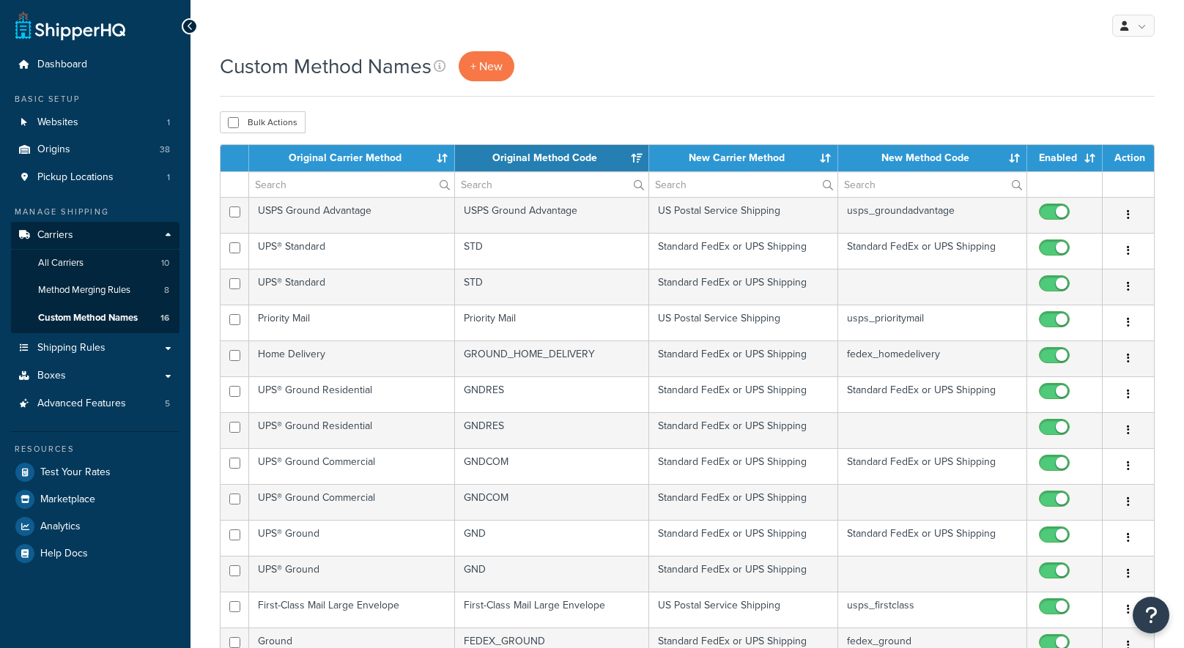
select select "15"
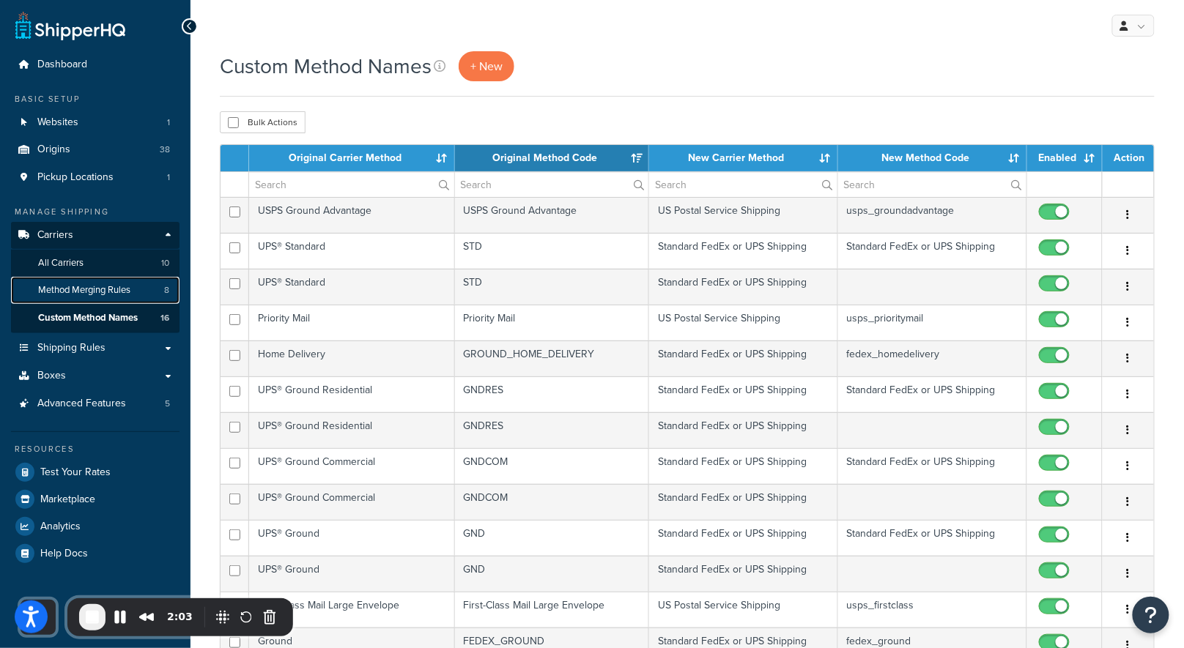
click at [111, 284] on span "Method Merging Rules" at bounding box center [84, 290] width 92 height 12
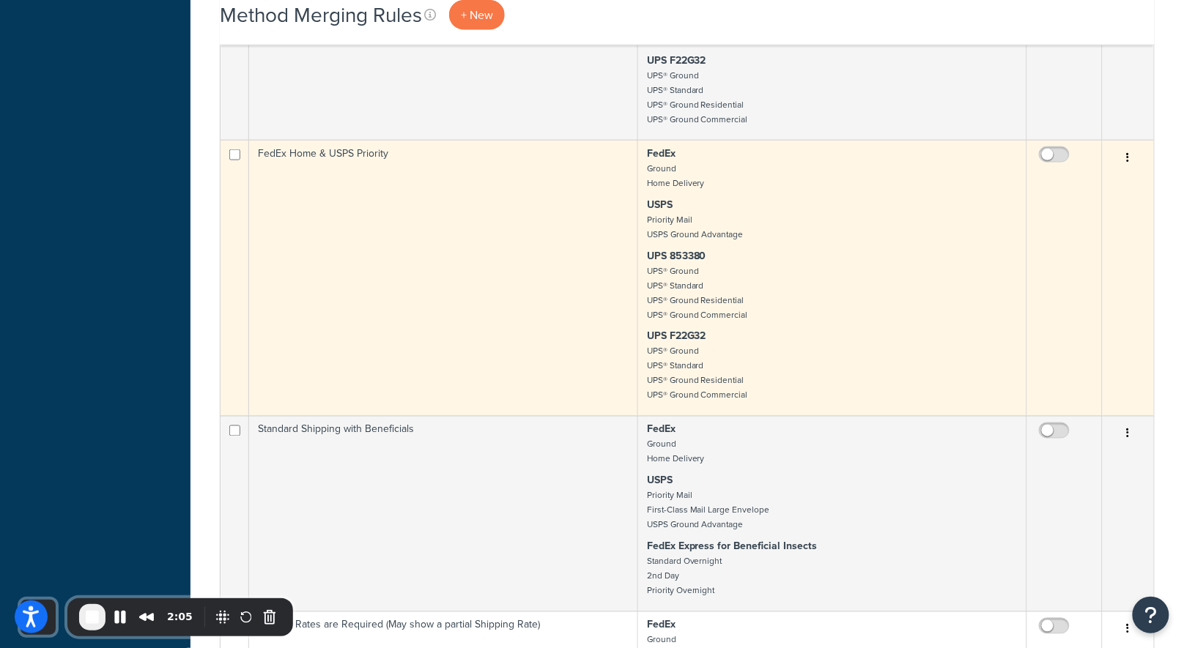
scroll to position [598, 0]
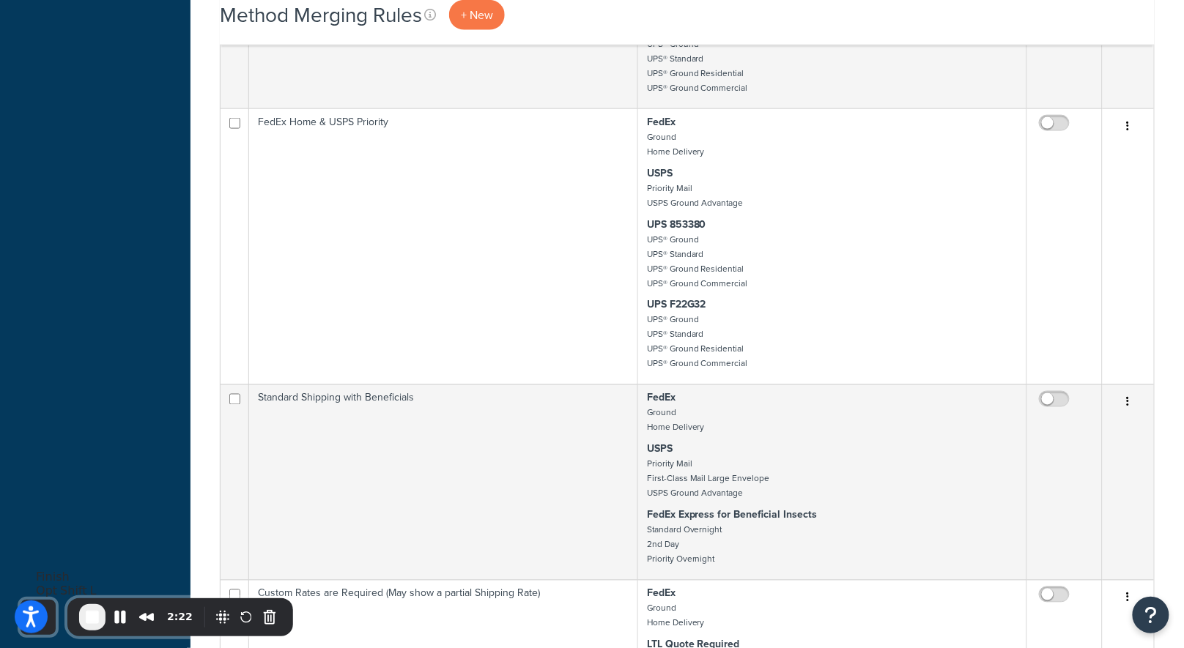
click at [99, 619] on span "End Recording" at bounding box center [92, 618] width 18 height 18
